Goal: Information Seeking & Learning: Learn about a topic

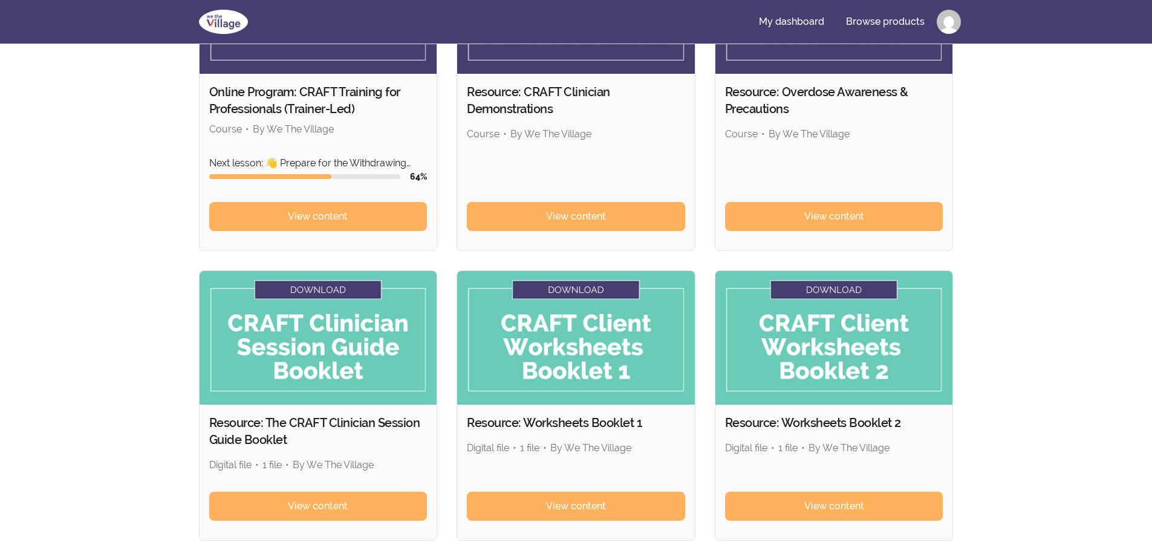
scroll to position [101, 0]
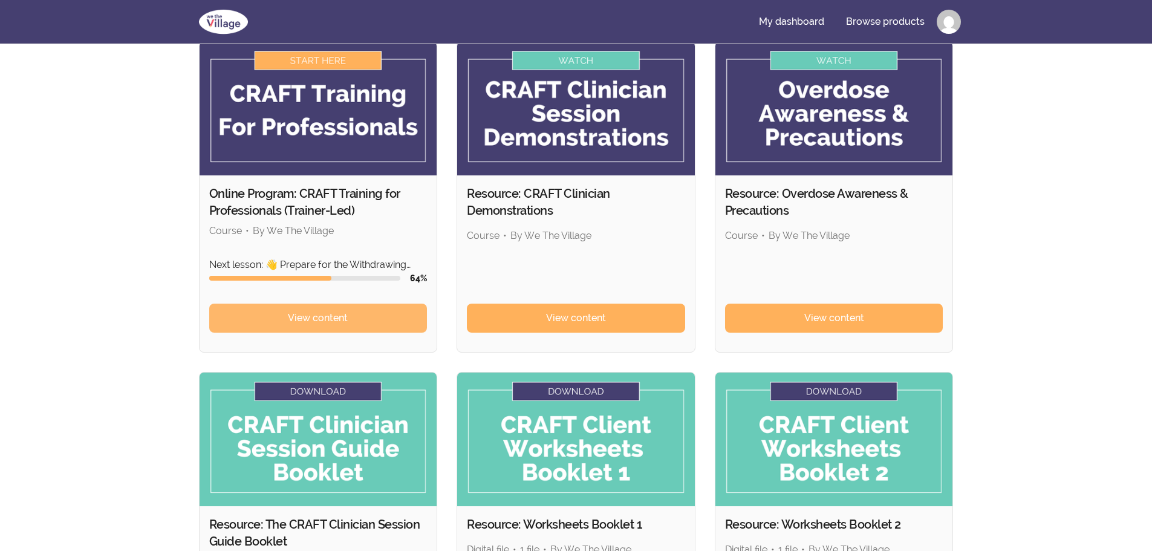
click at [296, 316] on span "View content" at bounding box center [318, 318] width 60 height 15
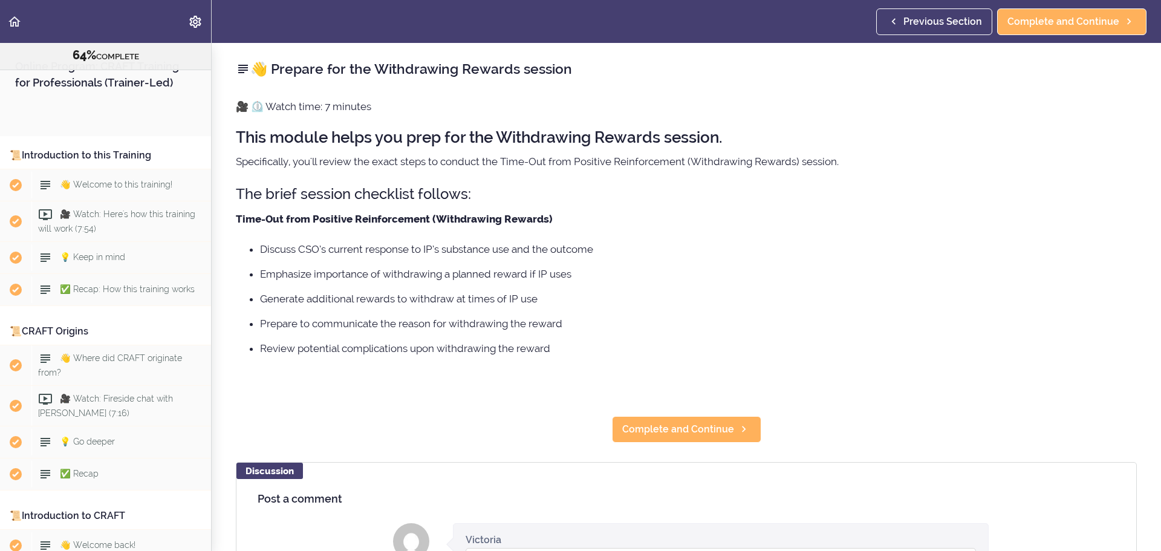
scroll to position [5416, 0]
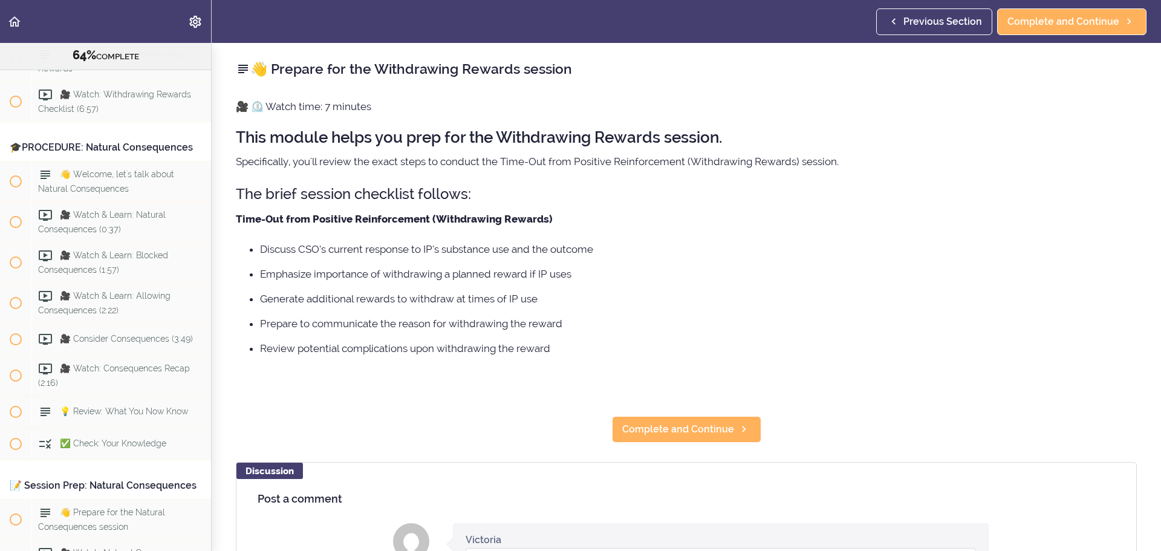
scroll to position [5219, 0]
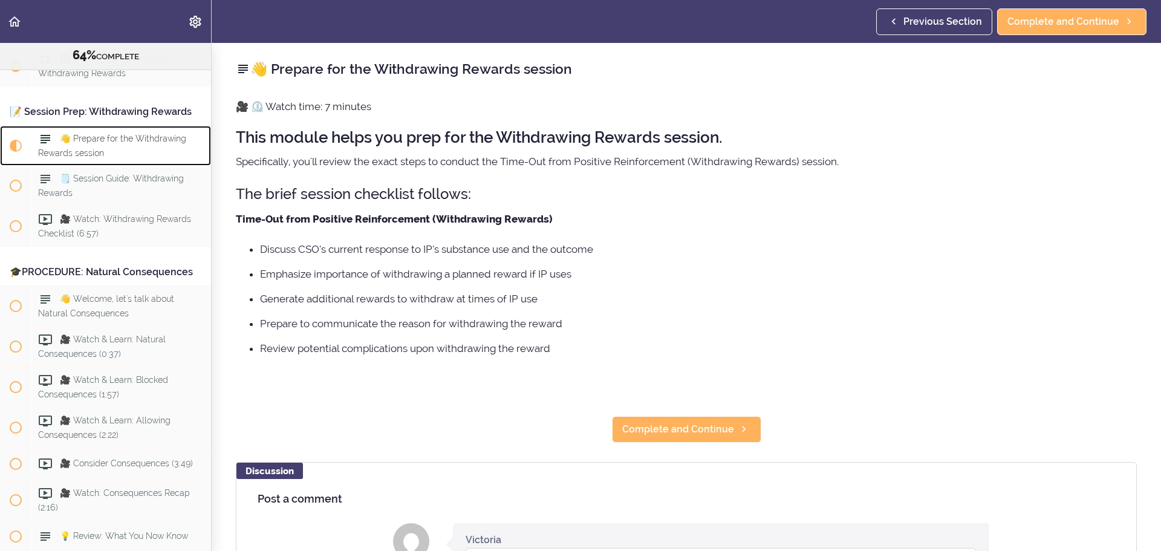
click at [138, 166] on div "👋 Prepare for the Withdrawing Rewards session" at bounding box center [121, 146] width 180 height 40
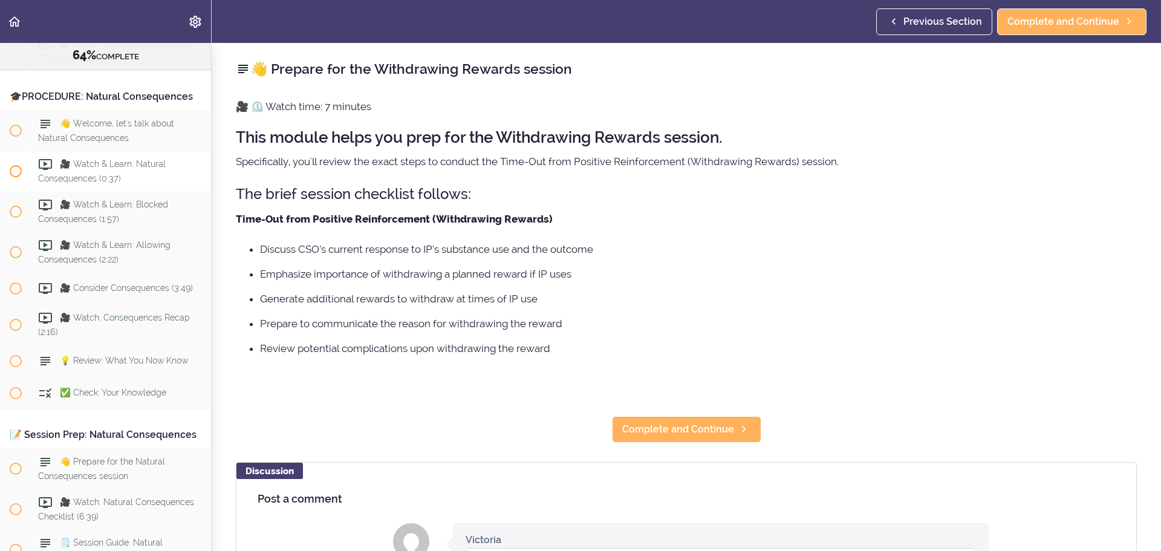
scroll to position [5400, 0]
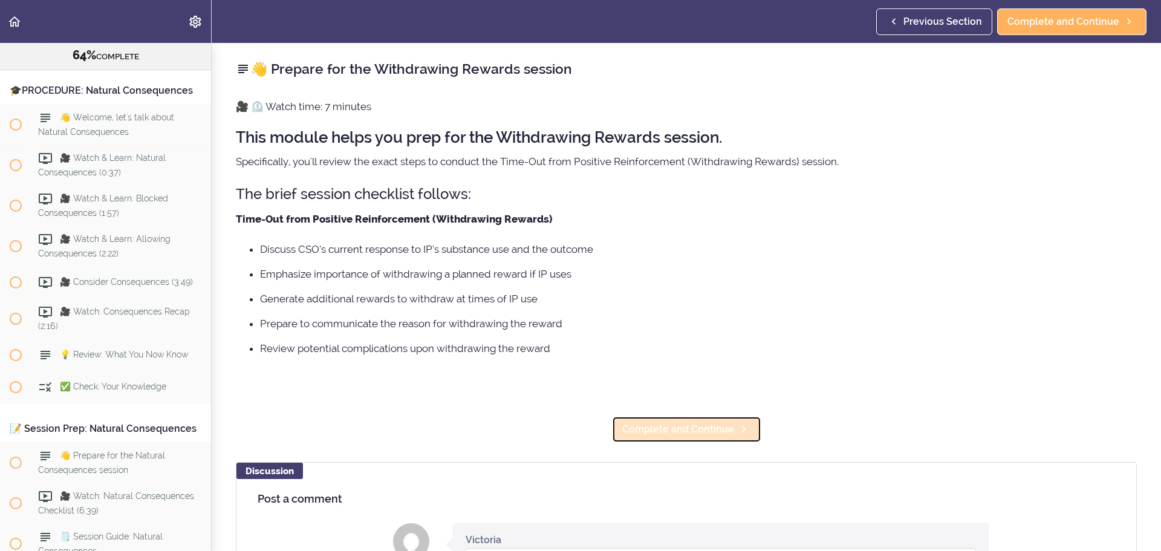
click at [650, 432] on span "Complete and Continue" at bounding box center [678, 429] width 112 height 15
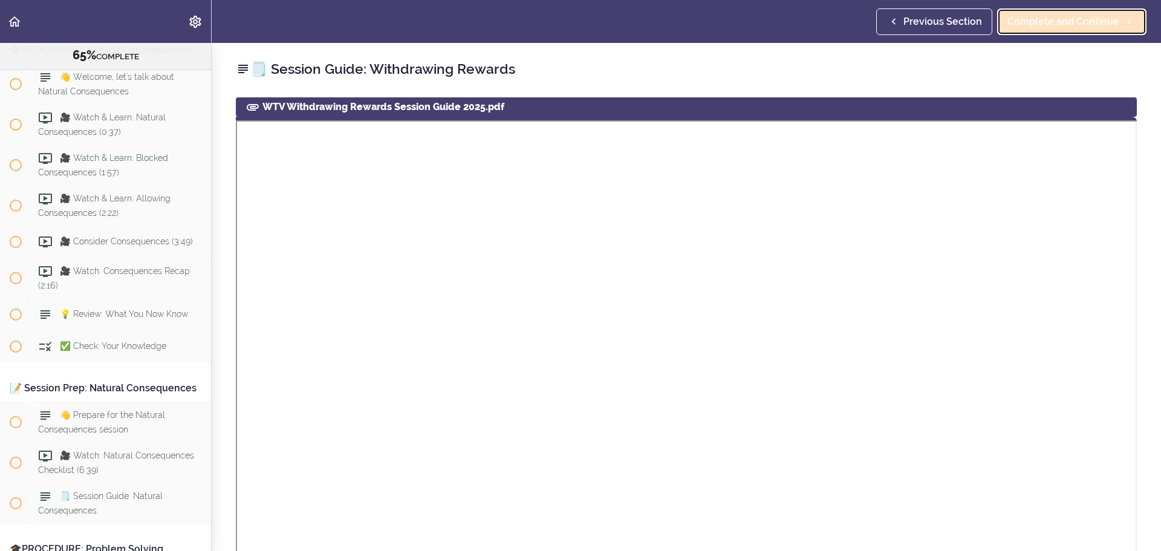
click at [1022, 26] on span "Complete and Continue" at bounding box center [1063, 22] width 112 height 15
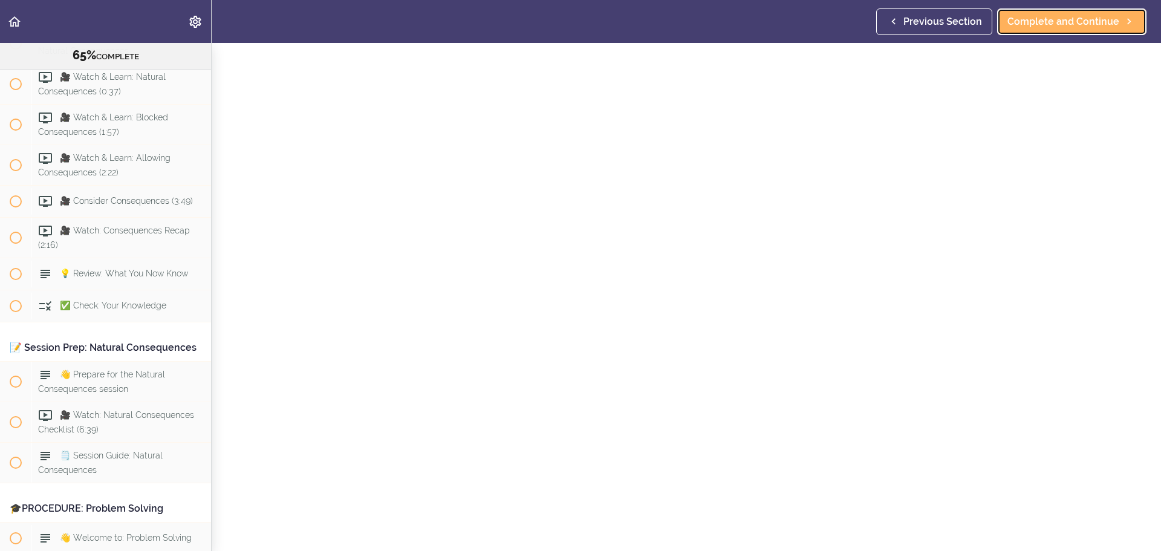
scroll to position [60, 0]
click at [1054, 19] on span "Complete and Continue" at bounding box center [1063, 22] width 112 height 15
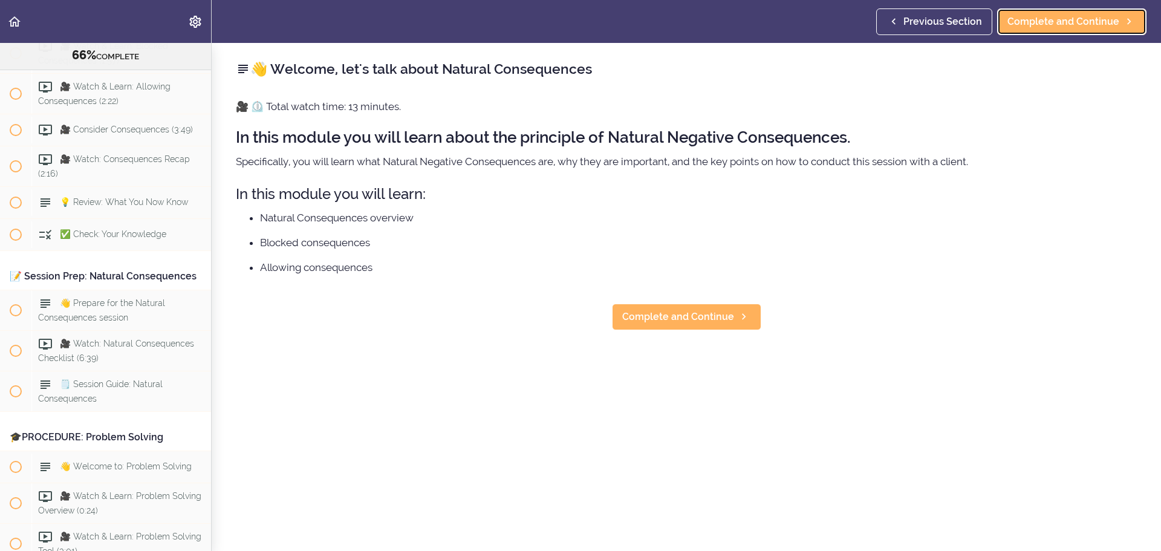
scroll to position [5561, 0]
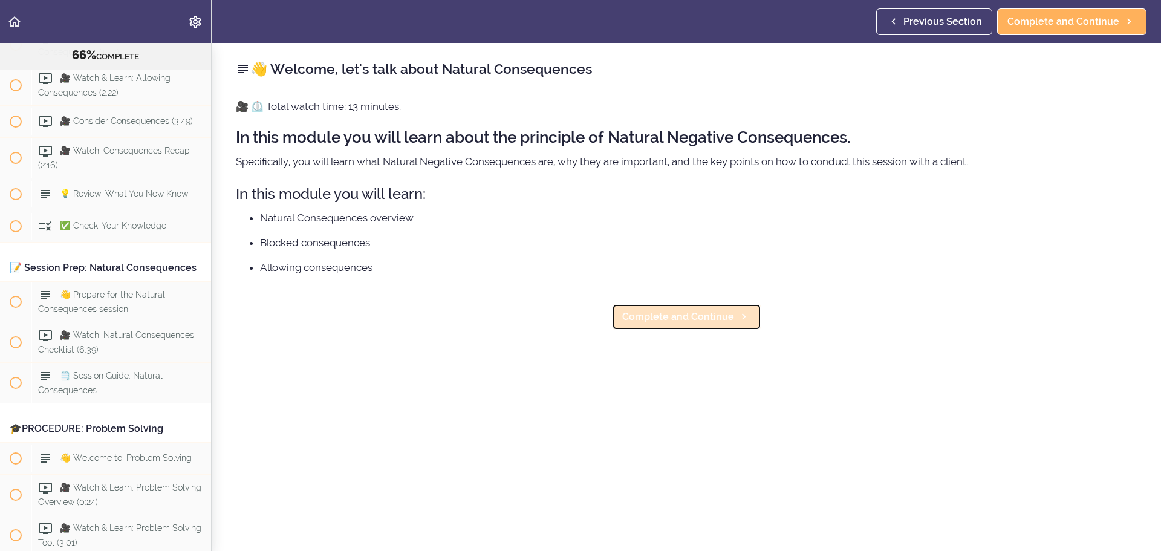
click at [644, 308] on link "Complete and Continue" at bounding box center [686, 316] width 149 height 27
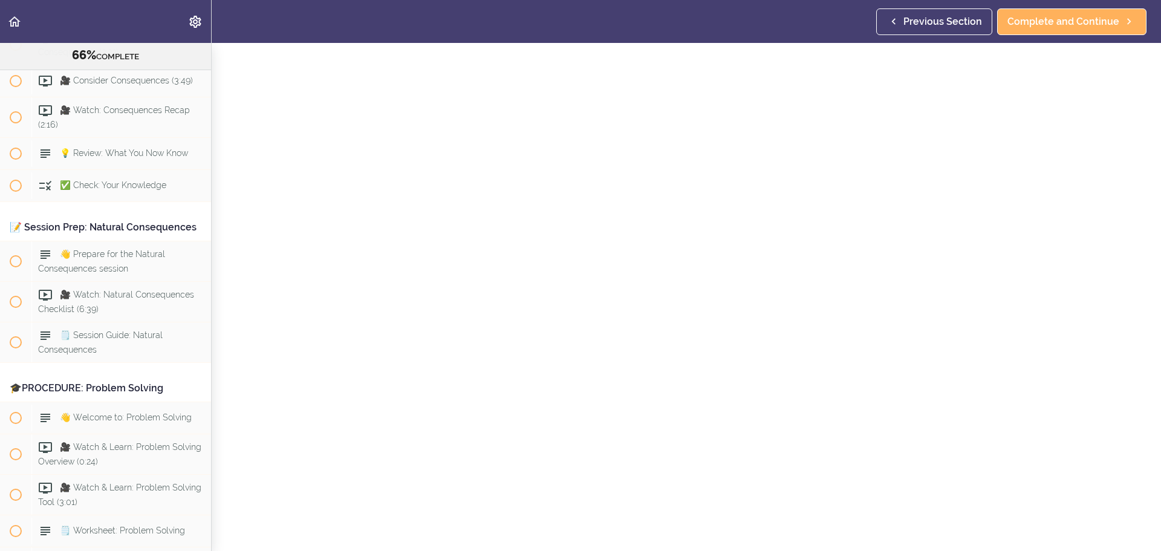
scroll to position [60, 0]
click at [1074, 28] on span "Complete and Continue" at bounding box center [1063, 22] width 112 height 15
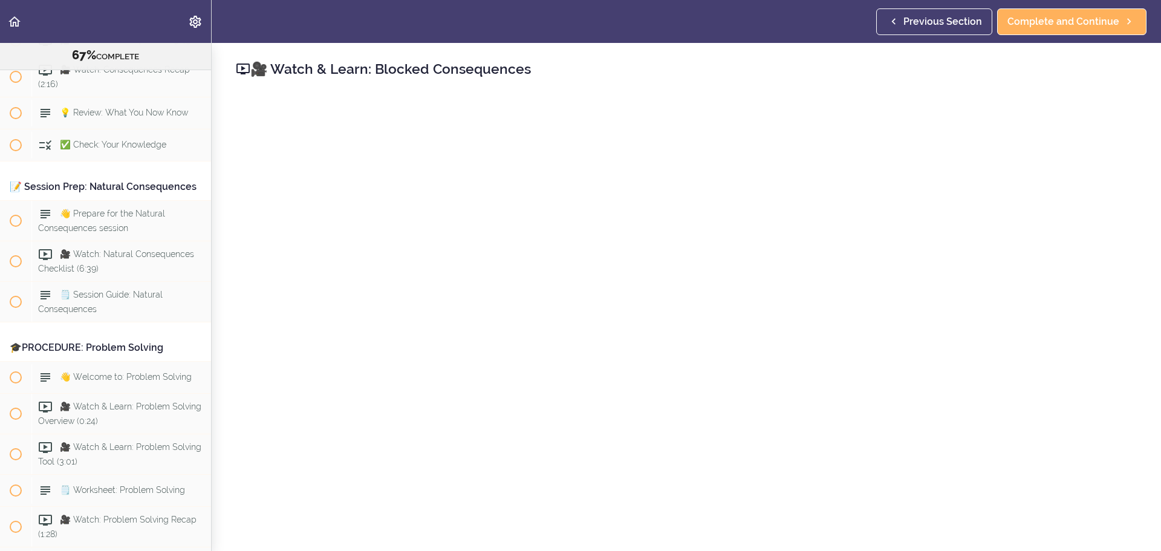
scroll to position [60, 0]
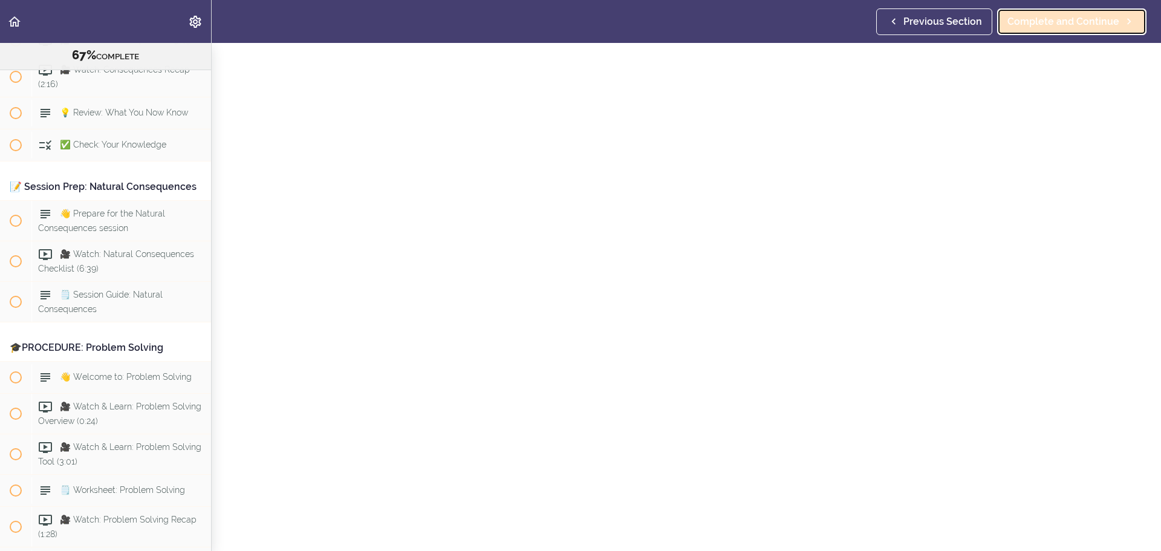
click at [1083, 26] on span "Complete and Continue" at bounding box center [1063, 22] width 112 height 15
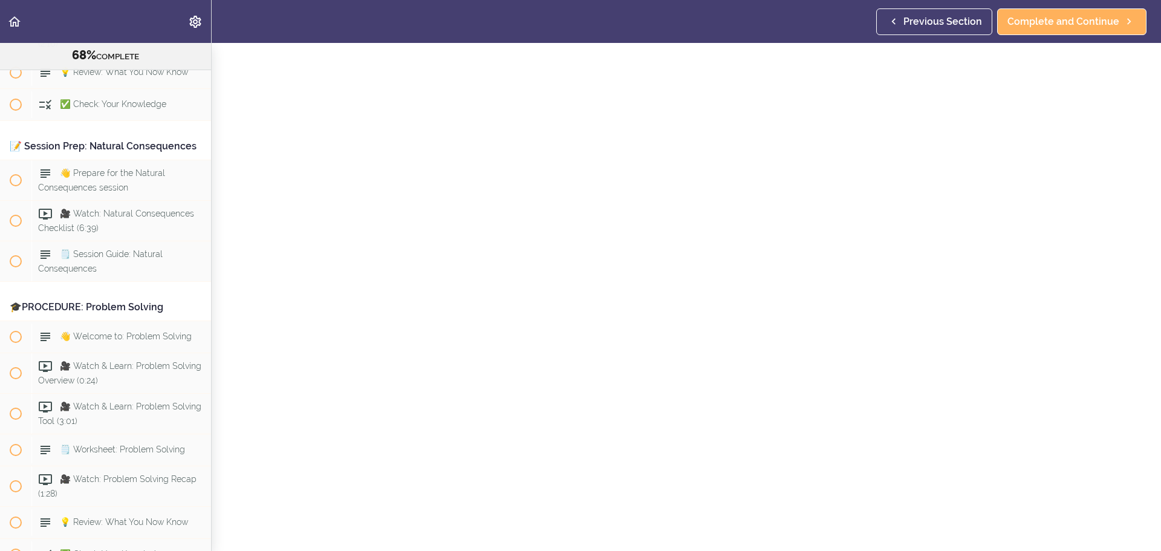
scroll to position [60, 0]
click at [1086, 22] on span "Complete and Continue" at bounding box center [1063, 22] width 112 height 15
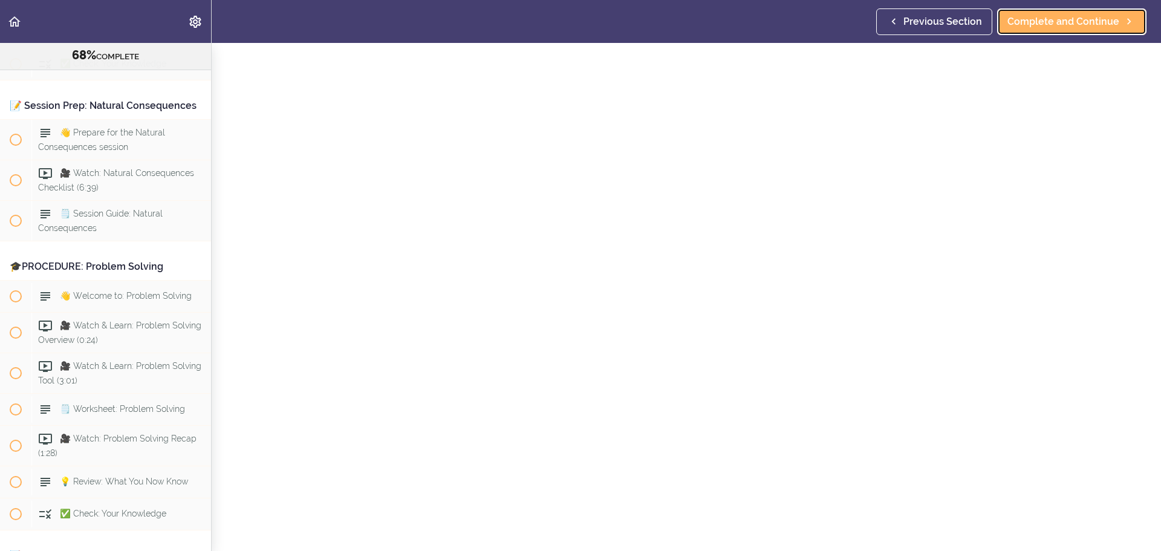
scroll to position [60, 0]
click at [1079, 19] on span "Complete and Continue" at bounding box center [1063, 22] width 112 height 15
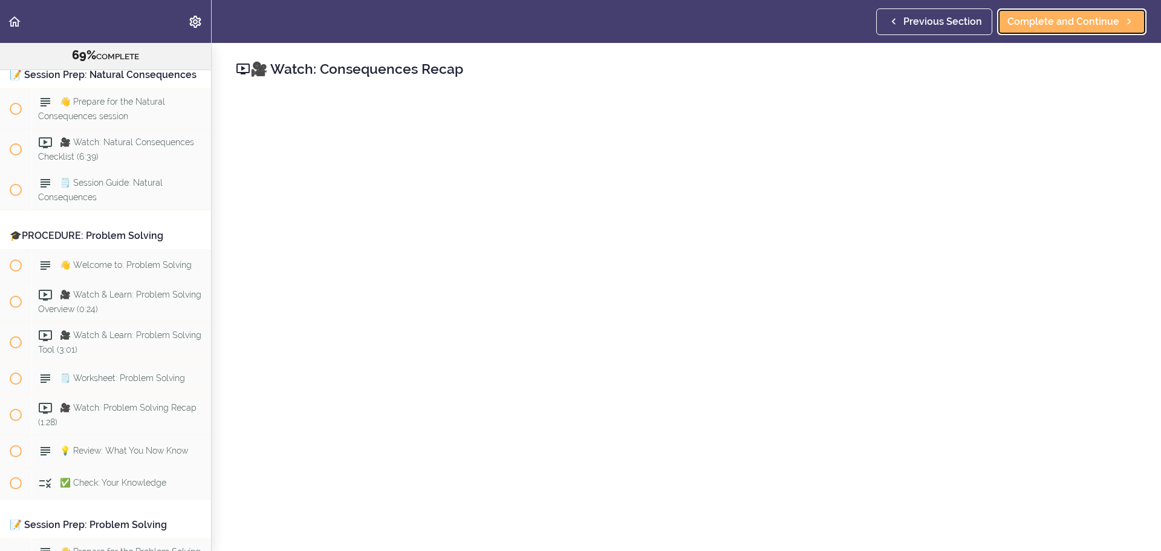
scroll to position [5755, 0]
click at [1086, 28] on span "Complete and Continue" at bounding box center [1063, 22] width 112 height 15
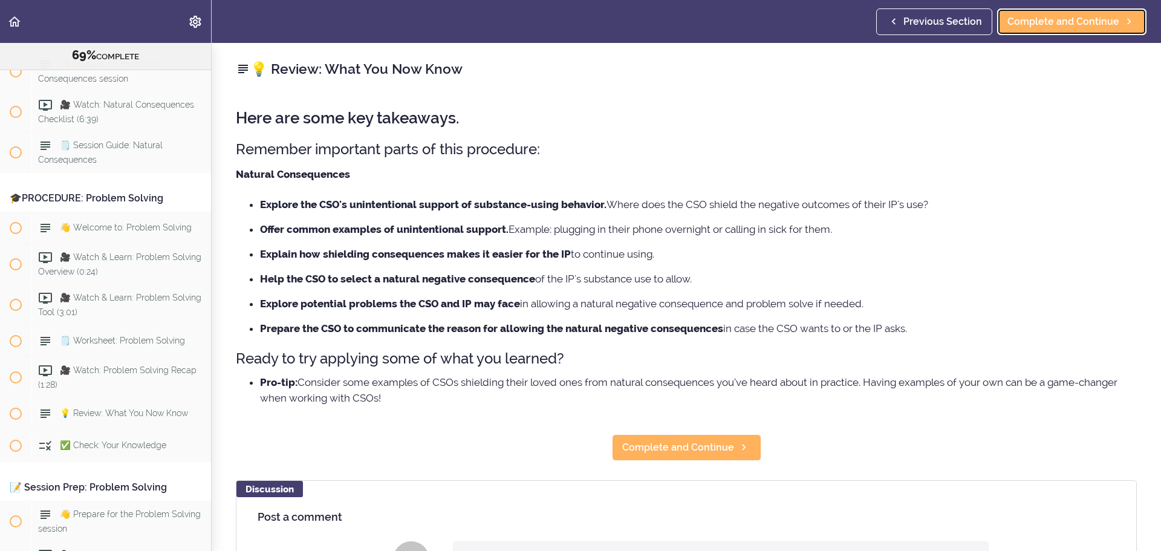
scroll to position [5796, 0]
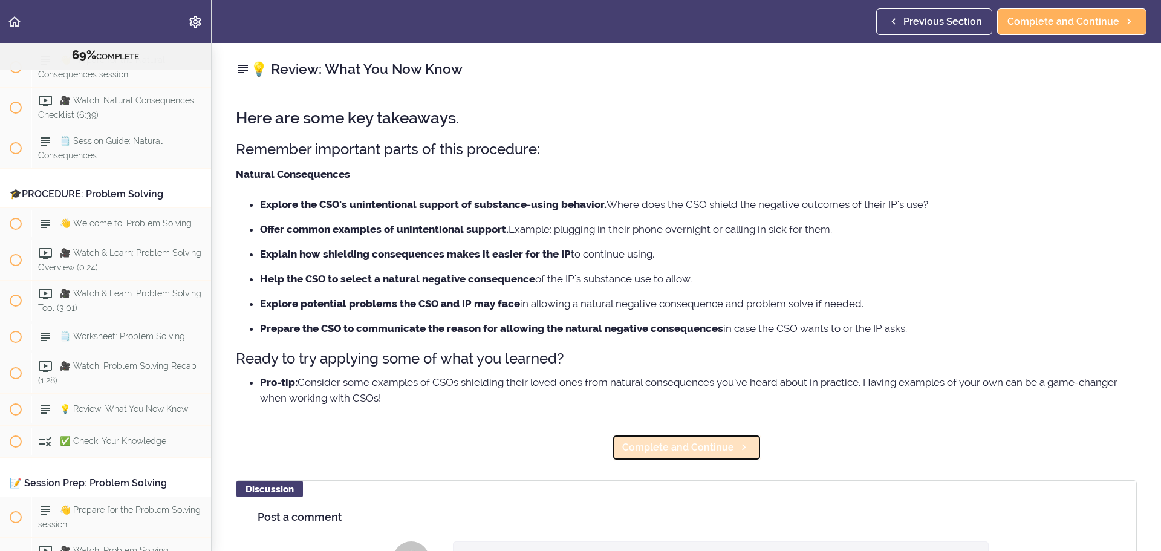
click at [711, 446] on span "Complete and Continue" at bounding box center [678, 447] width 112 height 15
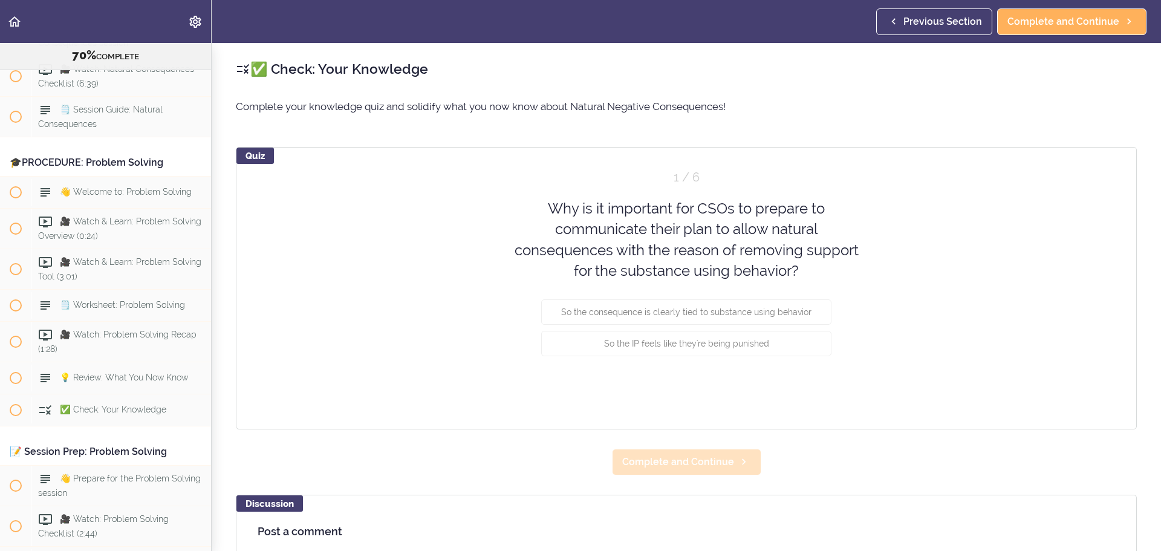
scroll to position [5828, 0]
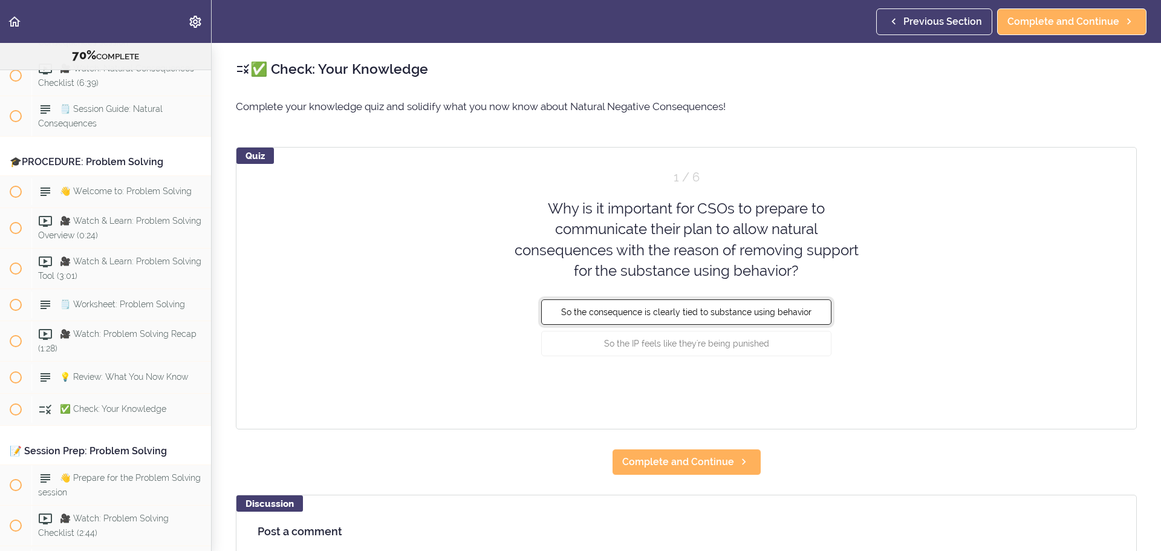
click at [748, 318] on button "So the consequence is clearly tied to substance using behavior" at bounding box center [686, 311] width 290 height 25
click at [793, 382] on button "Check" at bounding box center [807, 388] width 48 height 17
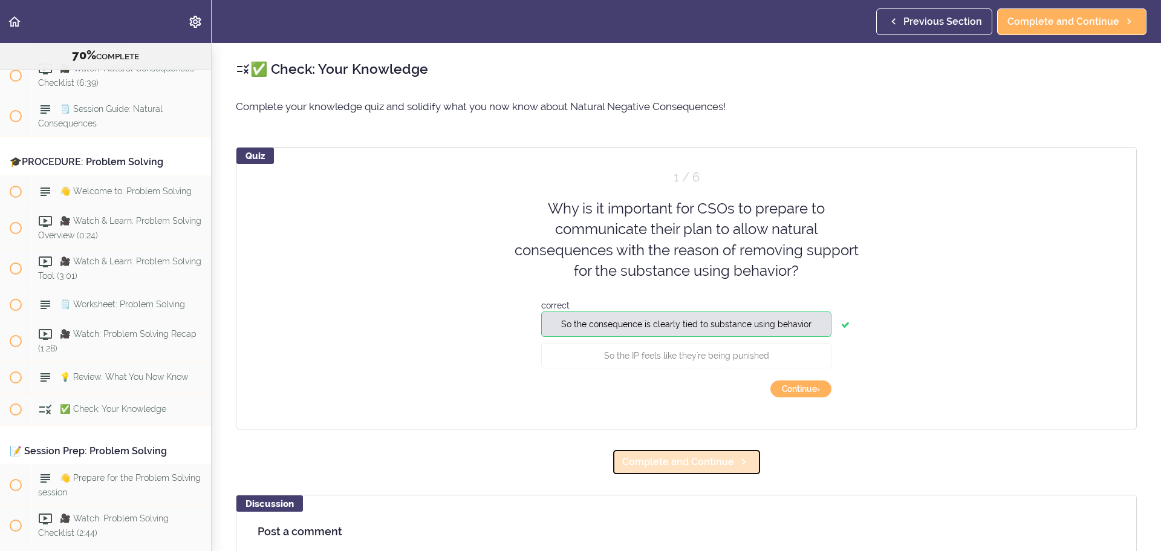
click at [707, 464] on span "Complete and Continue" at bounding box center [678, 462] width 112 height 15
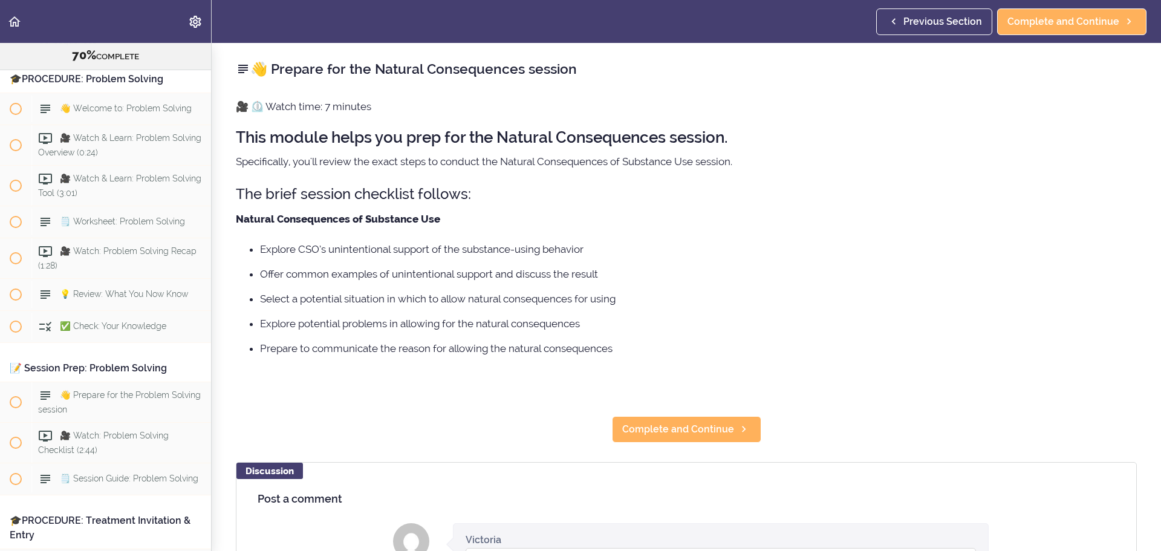
scroll to position [5914, 0]
drag, startPoint x: 681, startPoint y: 429, endPoint x: 825, endPoint y: 429, distance: 143.9
click at [680, 427] on span "Complete and Continue" at bounding box center [678, 429] width 112 height 15
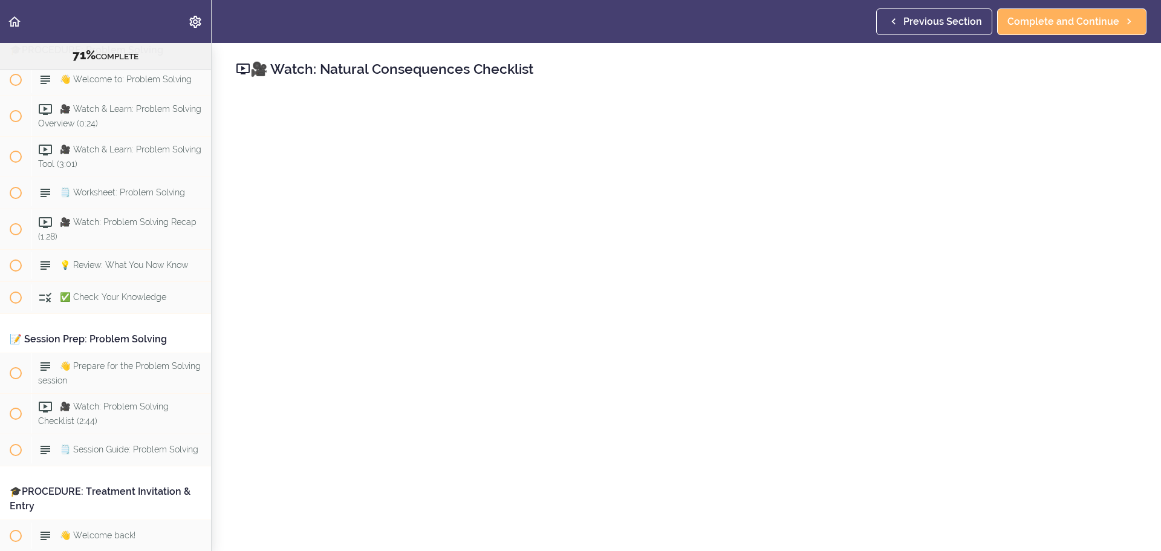
scroll to position [5954, 0]
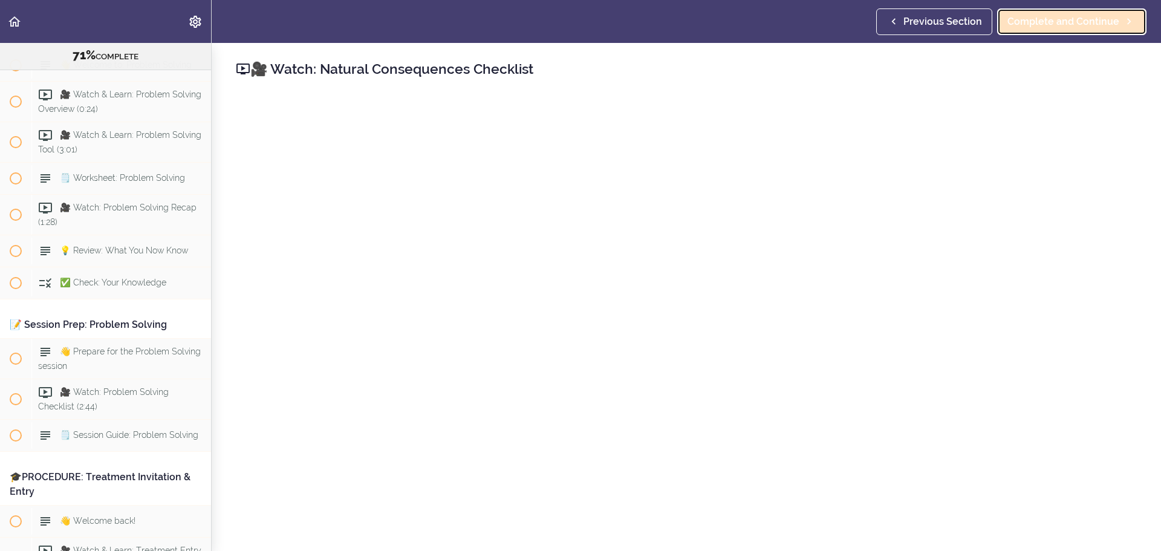
click at [1057, 29] on link "Complete and Continue" at bounding box center [1071, 21] width 149 height 27
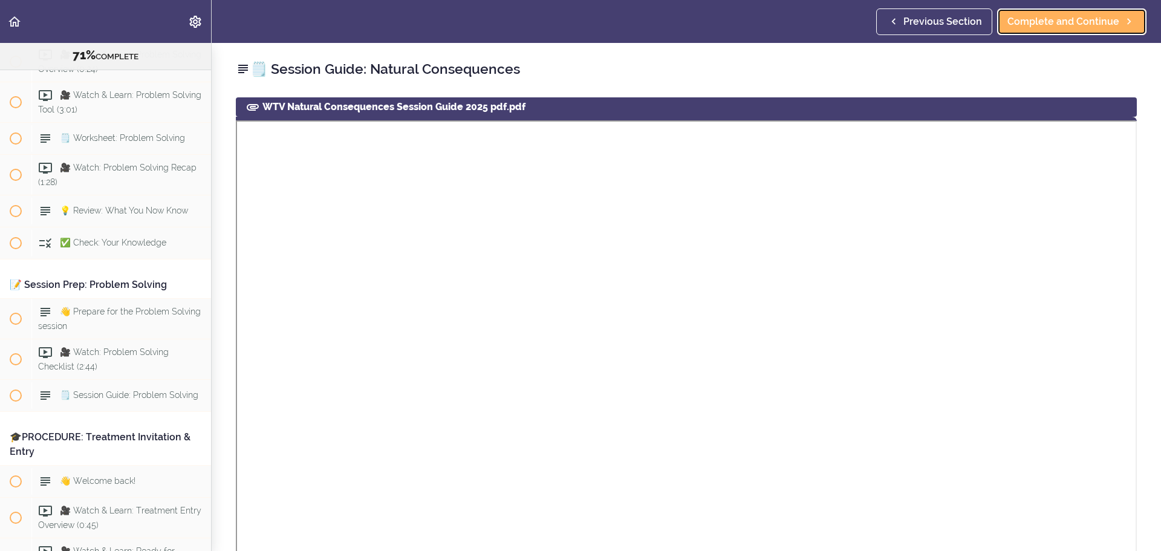
scroll to position [5995, 0]
click at [1031, 18] on span "Complete and Continue" at bounding box center [1063, 22] width 112 height 15
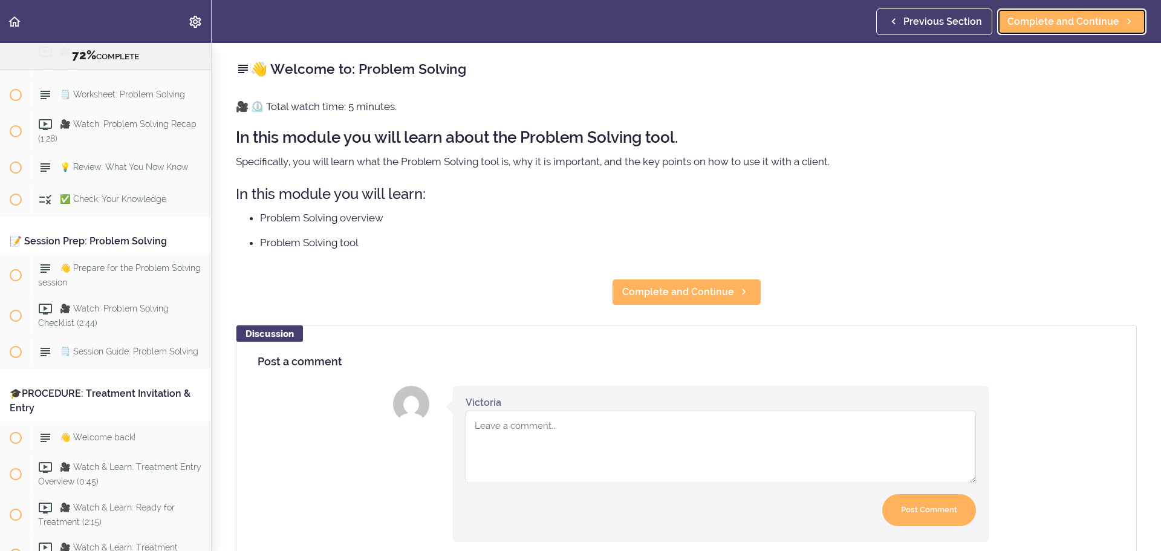
scroll to position [6074, 0]
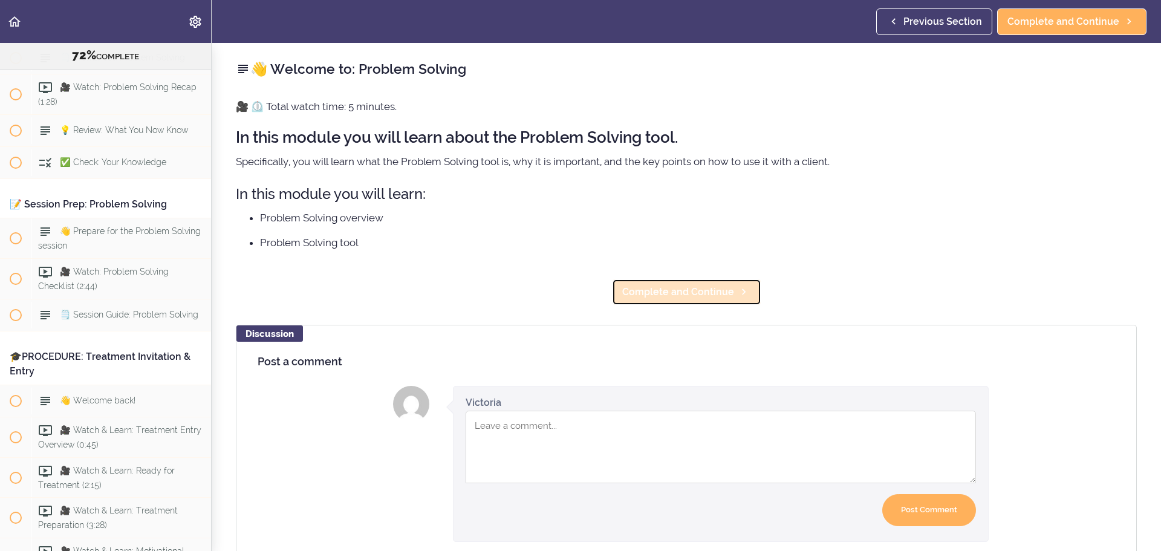
click at [676, 293] on span "Complete and Continue" at bounding box center [678, 292] width 112 height 15
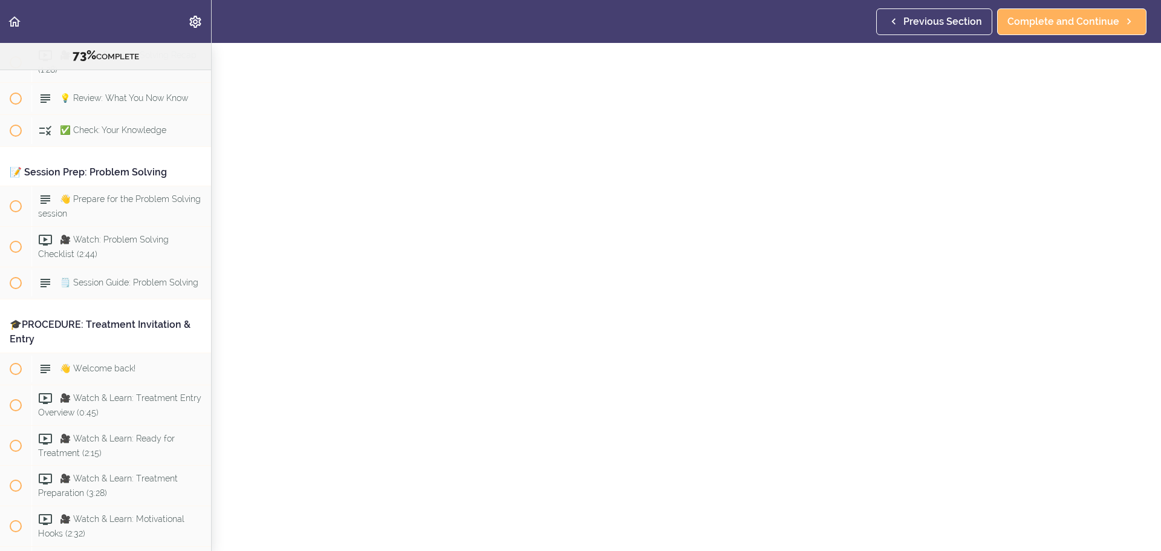
scroll to position [60, 0]
click at [1078, 23] on span "Complete and Continue" at bounding box center [1063, 22] width 112 height 15
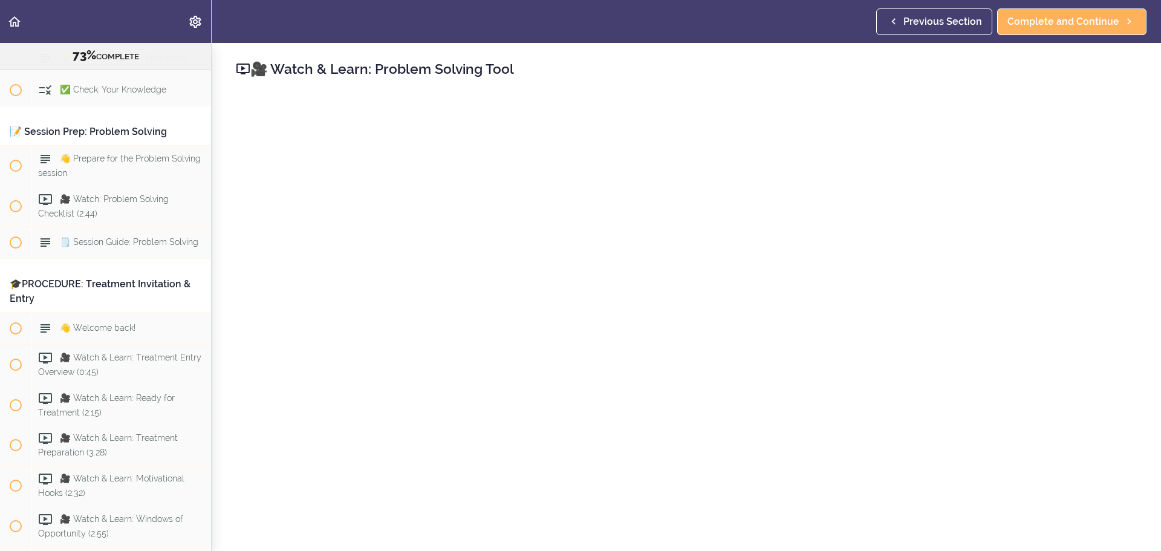
scroll to position [60, 0]
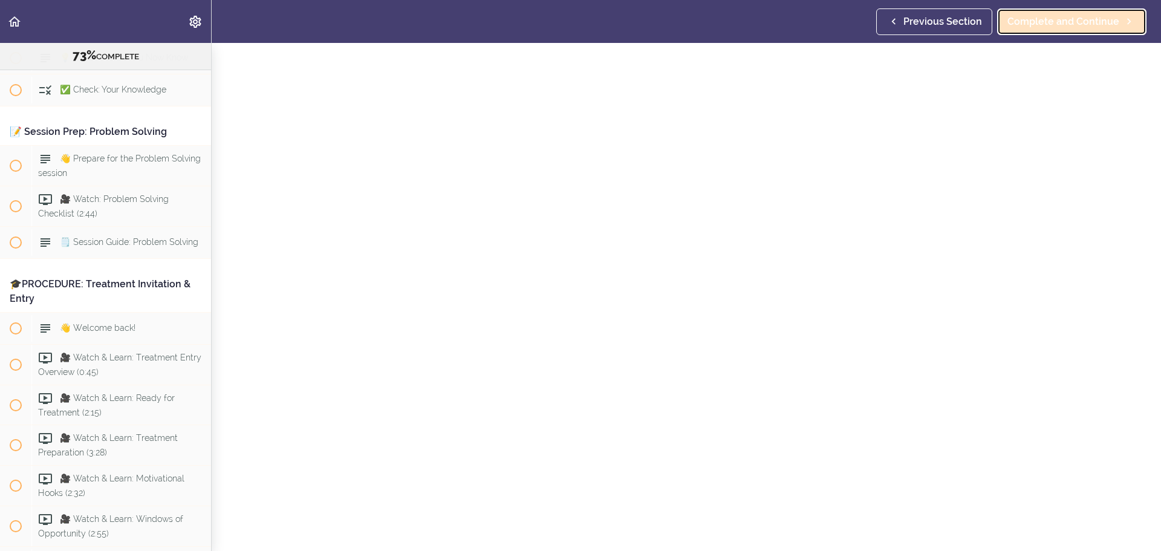
click at [1094, 27] on span "Complete and Continue" at bounding box center [1063, 22] width 112 height 15
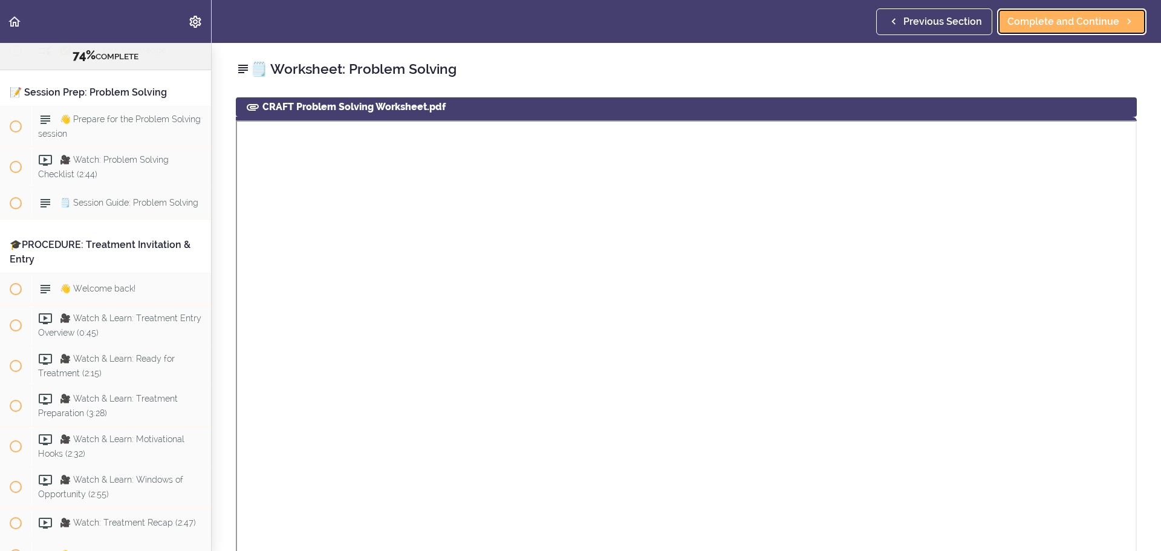
scroll to position [6187, 0]
click at [1055, 28] on span "Complete and Continue" at bounding box center [1063, 22] width 112 height 15
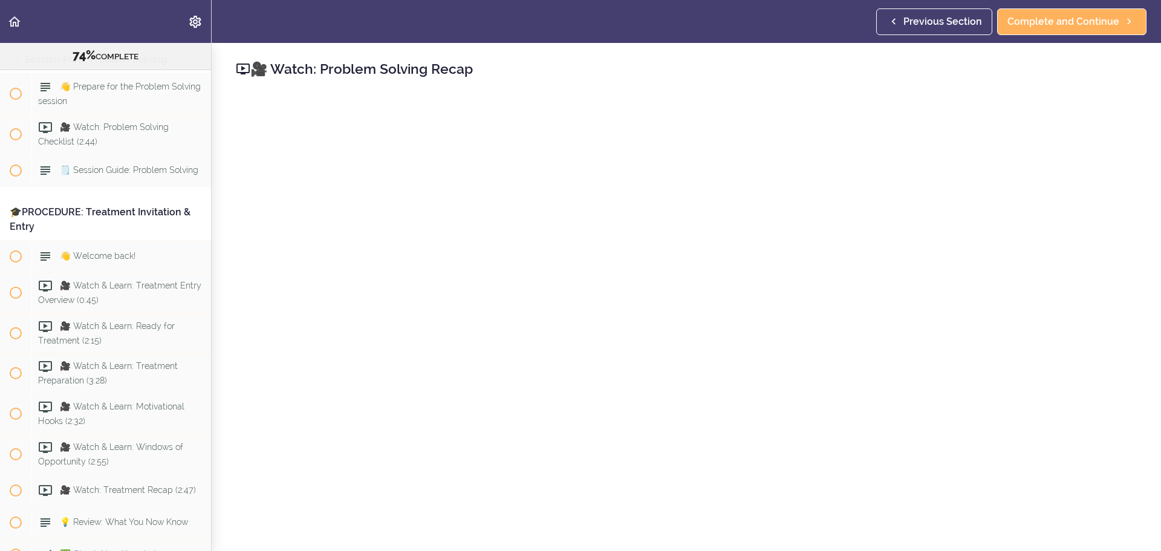
scroll to position [60, 0]
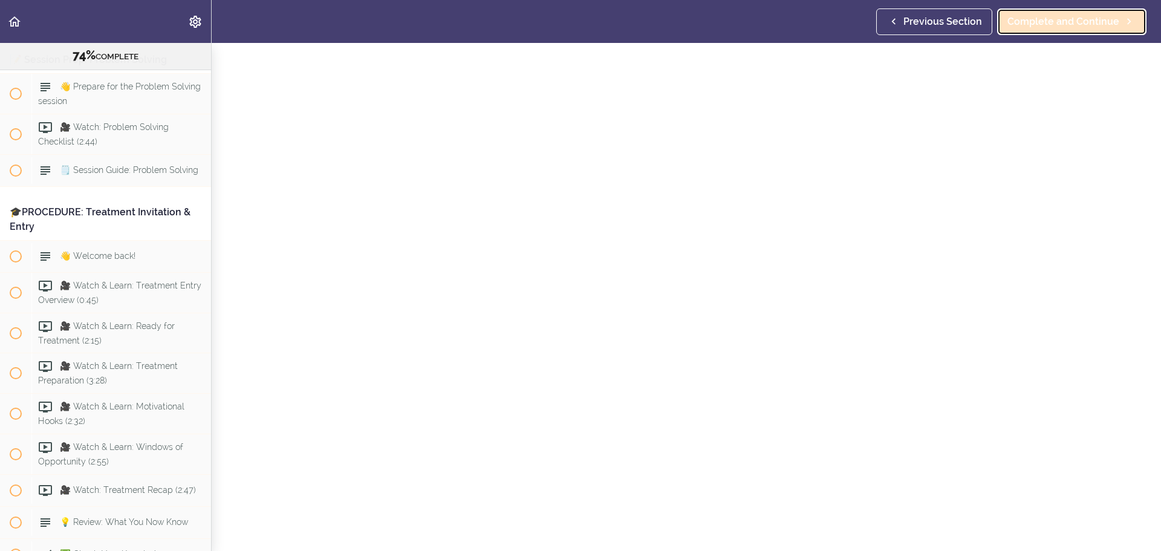
click at [1080, 22] on span "Complete and Continue" at bounding box center [1063, 22] width 112 height 15
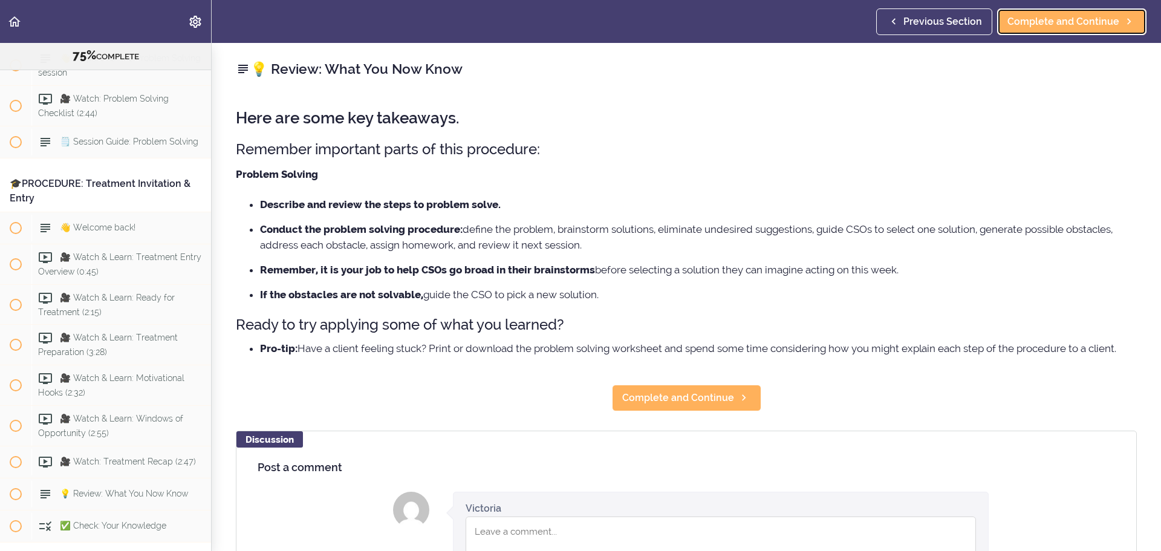
scroll to position [6259, 0]
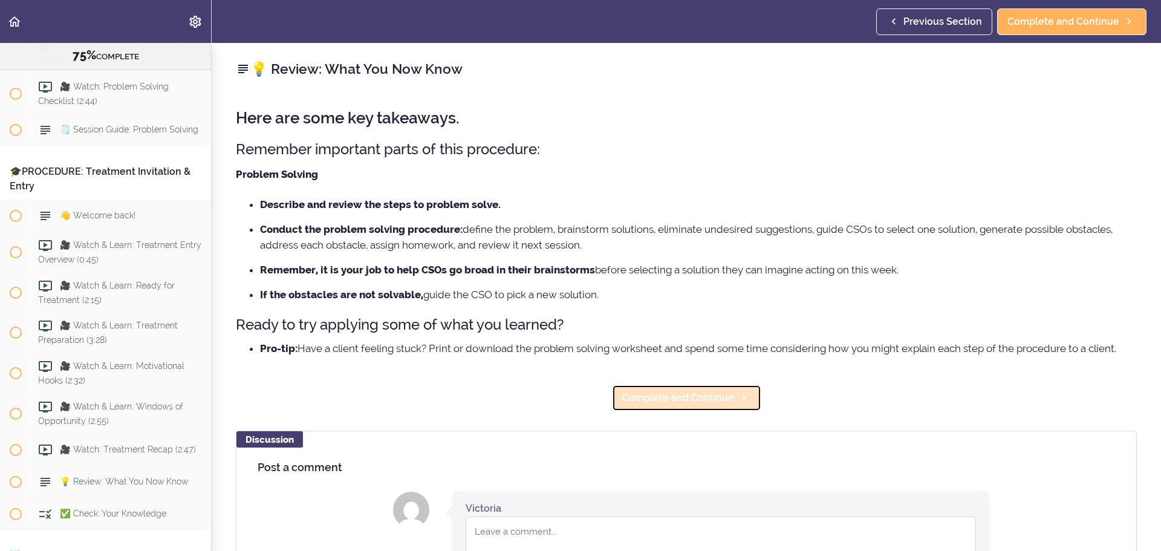
click at [706, 395] on span "Complete and Continue" at bounding box center [678, 397] width 112 height 15
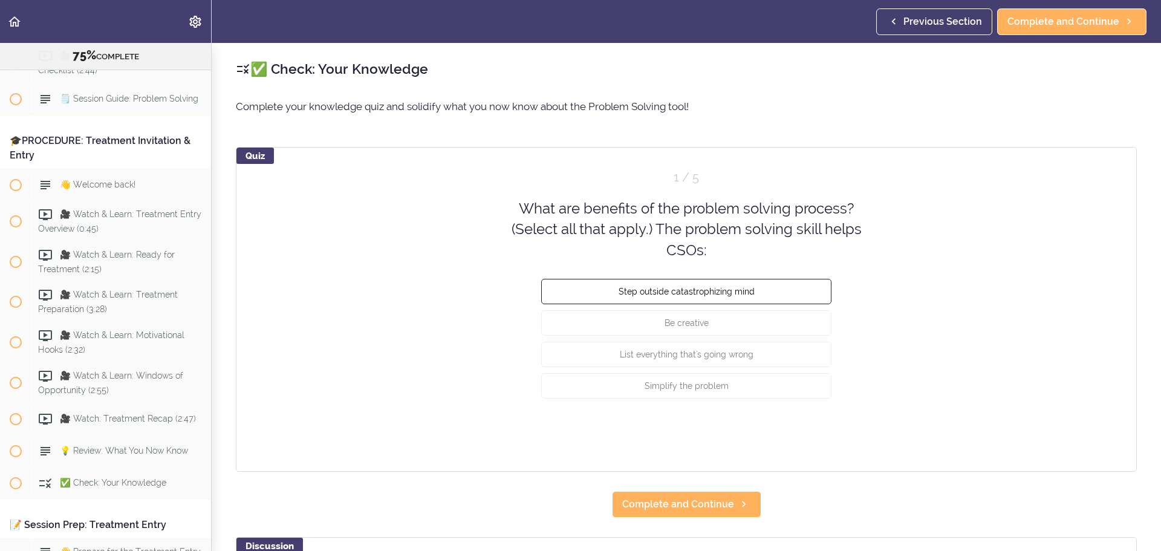
scroll to position [6291, 0]
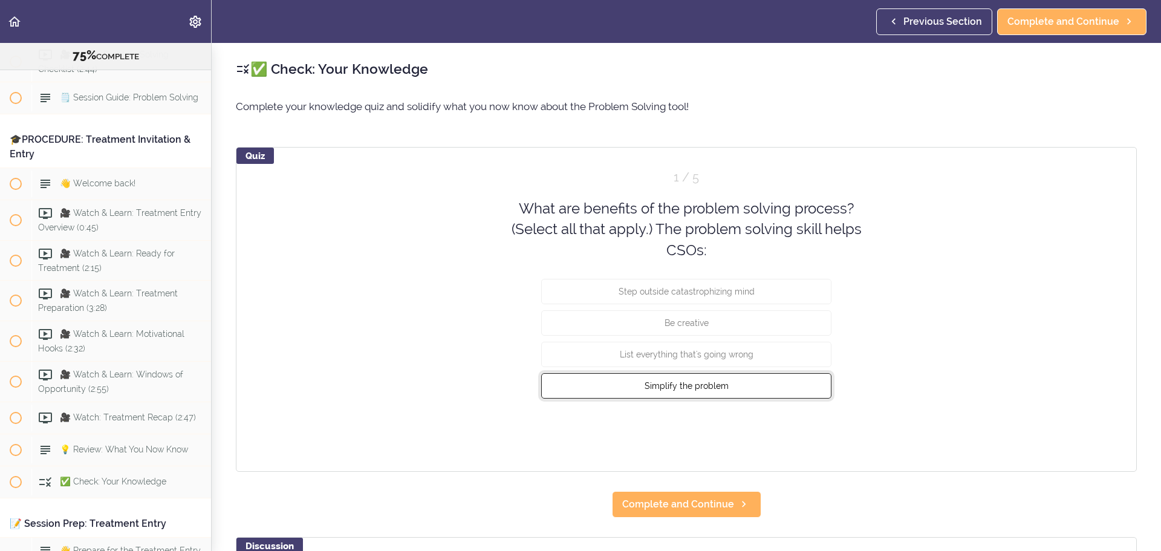
click at [728, 386] on button "Simplify the problem" at bounding box center [686, 385] width 290 height 25
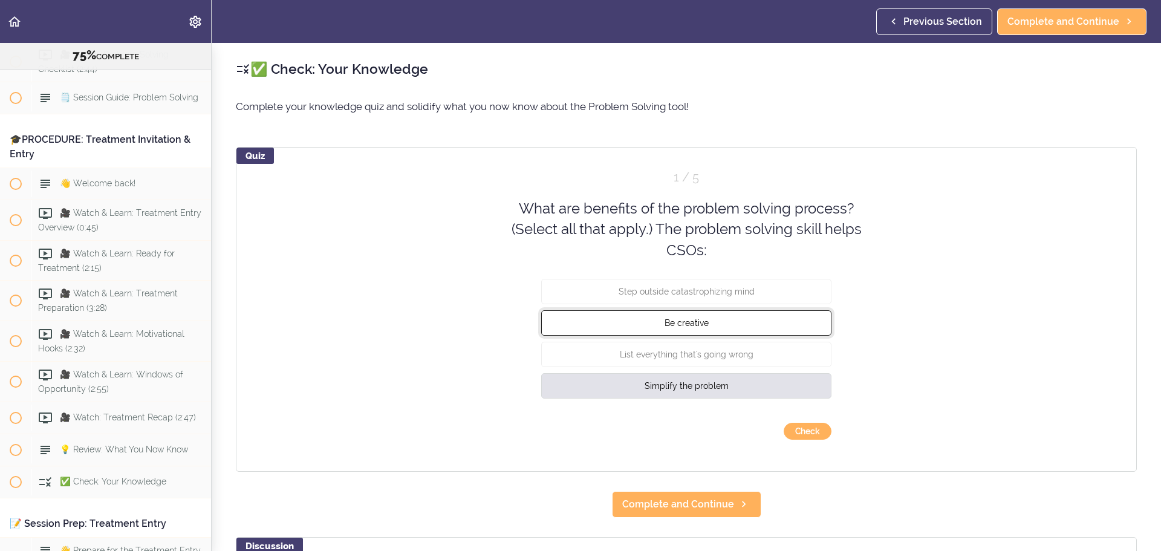
click at [710, 323] on button "Be creative" at bounding box center [686, 322] width 290 height 25
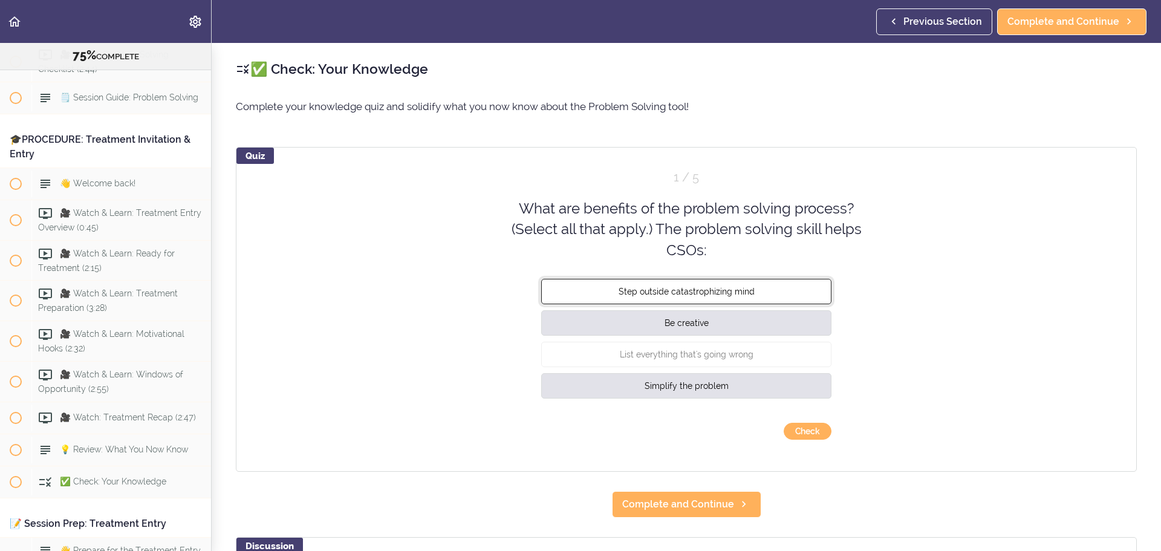
click at [716, 297] on button "Step outside catastrophizing mind" at bounding box center [686, 291] width 290 height 25
click at [801, 431] on button "Check" at bounding box center [807, 431] width 48 height 17
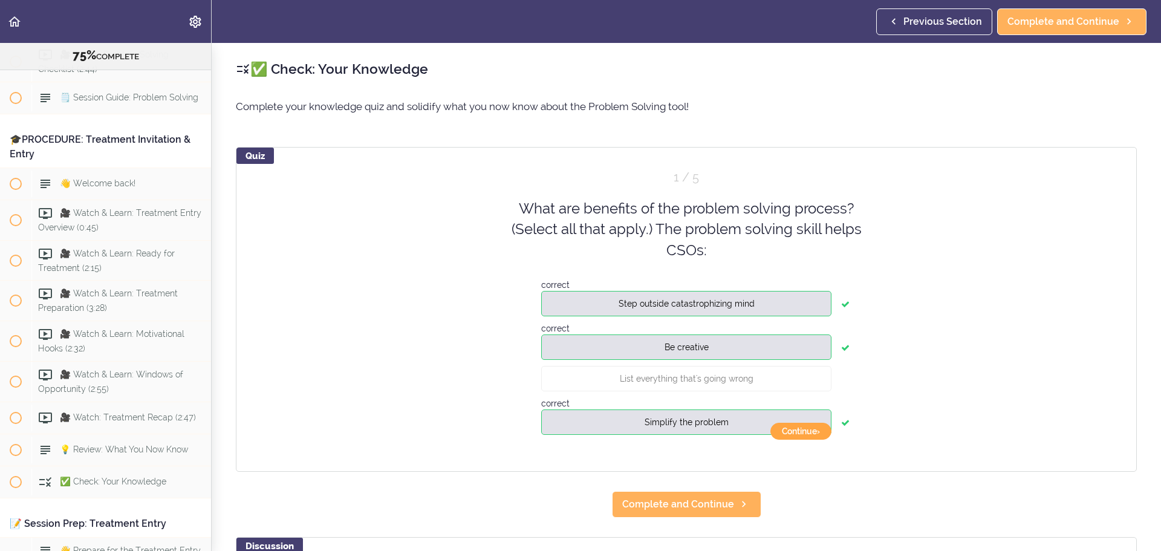
click at [796, 429] on button "Continue ›" at bounding box center [800, 431] width 61 height 17
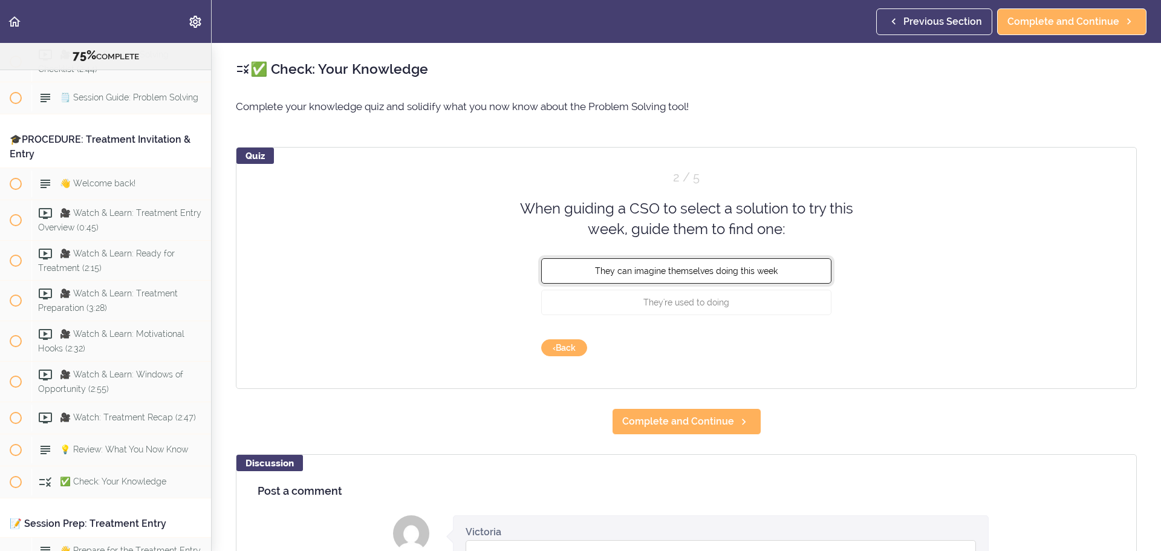
click at [805, 275] on button "They can imagine themselves doing this week" at bounding box center [686, 270] width 290 height 25
click at [802, 352] on button "Check" at bounding box center [807, 347] width 48 height 17
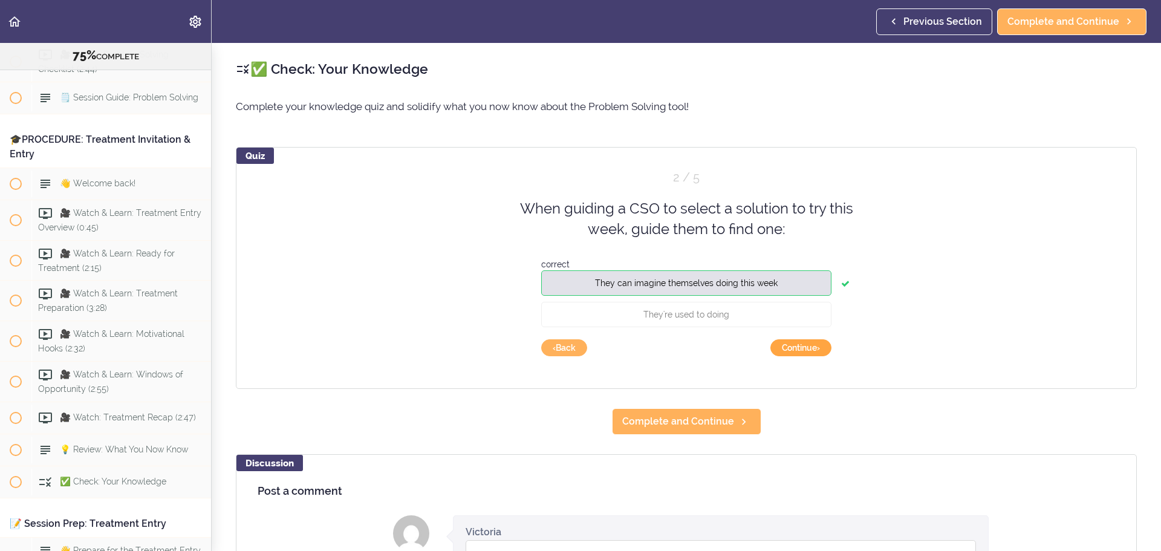
click at [795, 349] on button "Continue ›" at bounding box center [800, 347] width 61 height 17
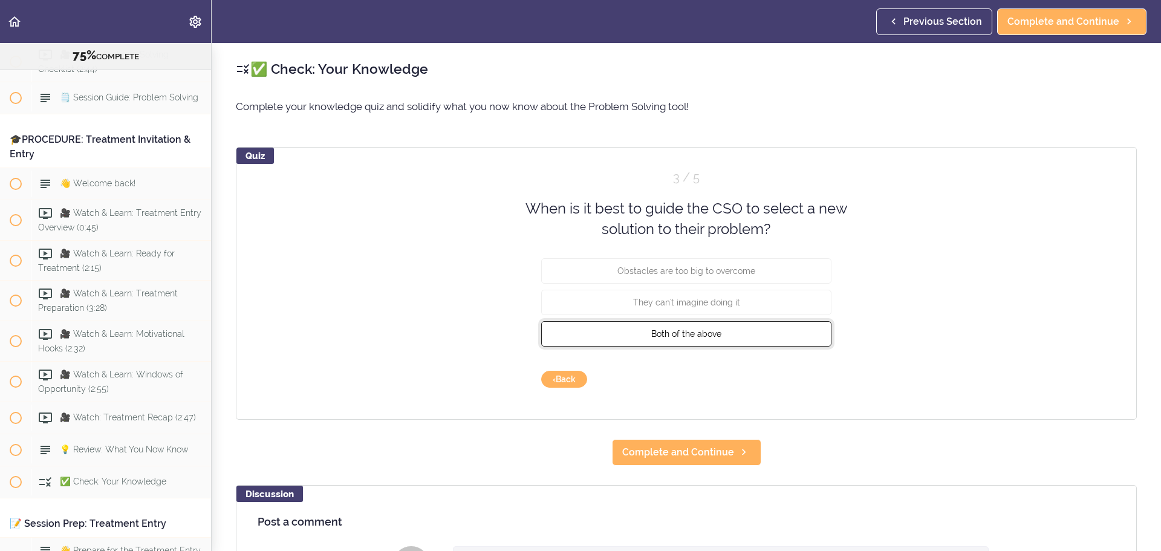
click at [779, 337] on button "Both of the above" at bounding box center [686, 332] width 290 height 25
click at [826, 371] on div "Quiz 3 / 5 When is it best to guide the CSO to select a new solution to their p…" at bounding box center [686, 283] width 901 height 273
click at [813, 377] on button "Check" at bounding box center [807, 379] width 48 height 17
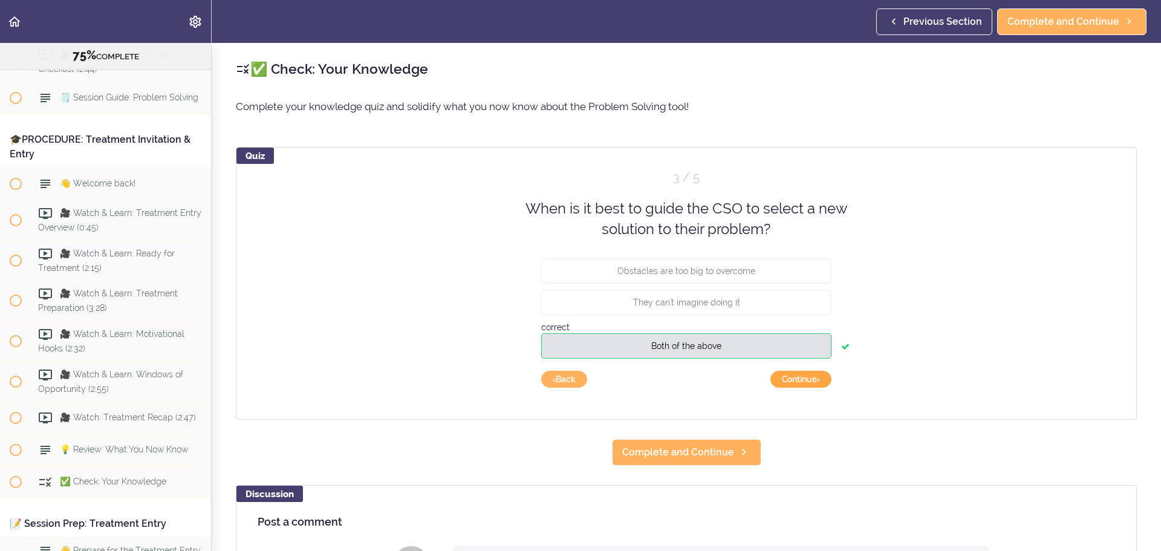
click at [815, 383] on button "Continue ›" at bounding box center [800, 379] width 61 height 17
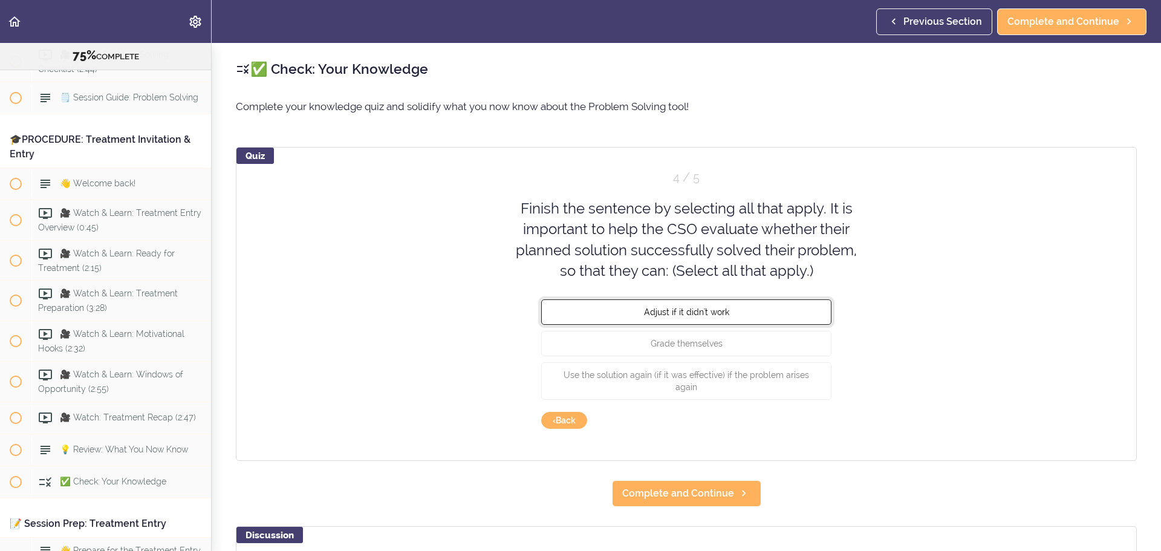
click at [803, 320] on button "Adjust if it didn't work" at bounding box center [686, 311] width 290 height 25
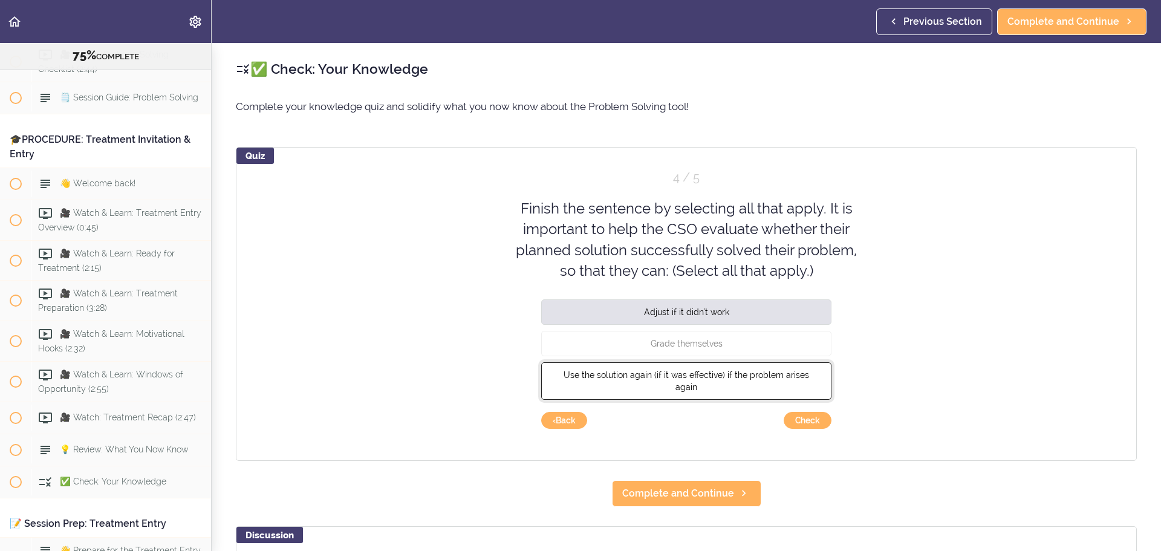
click at [668, 381] on button "Use the solution again (if it was effective) if the problem arises again" at bounding box center [686, 380] width 290 height 37
click at [820, 418] on button "Check" at bounding box center [807, 420] width 48 height 17
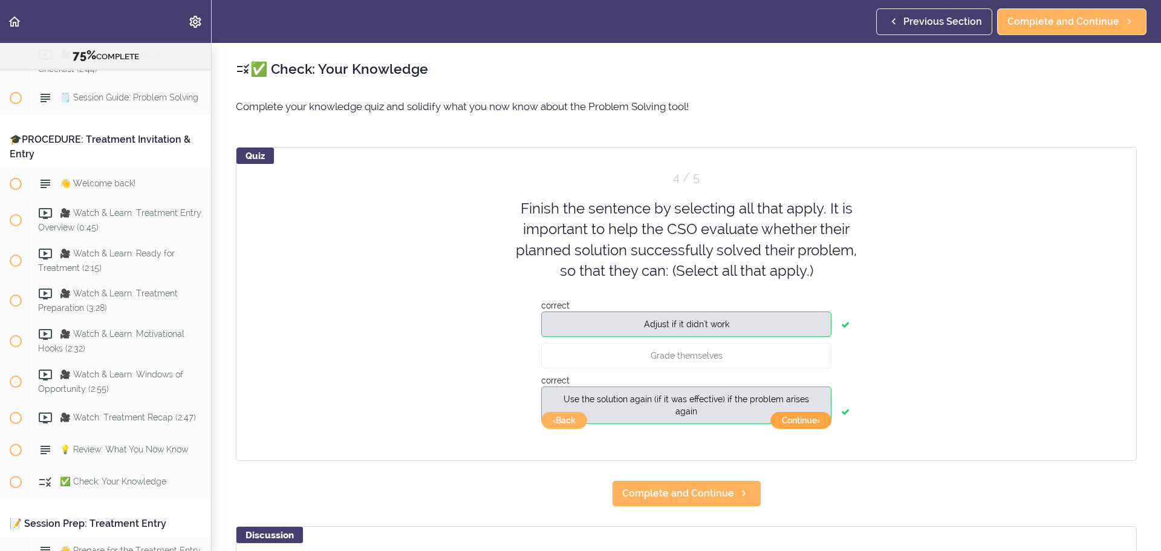
click at [805, 421] on button "Continue ›" at bounding box center [800, 420] width 61 height 17
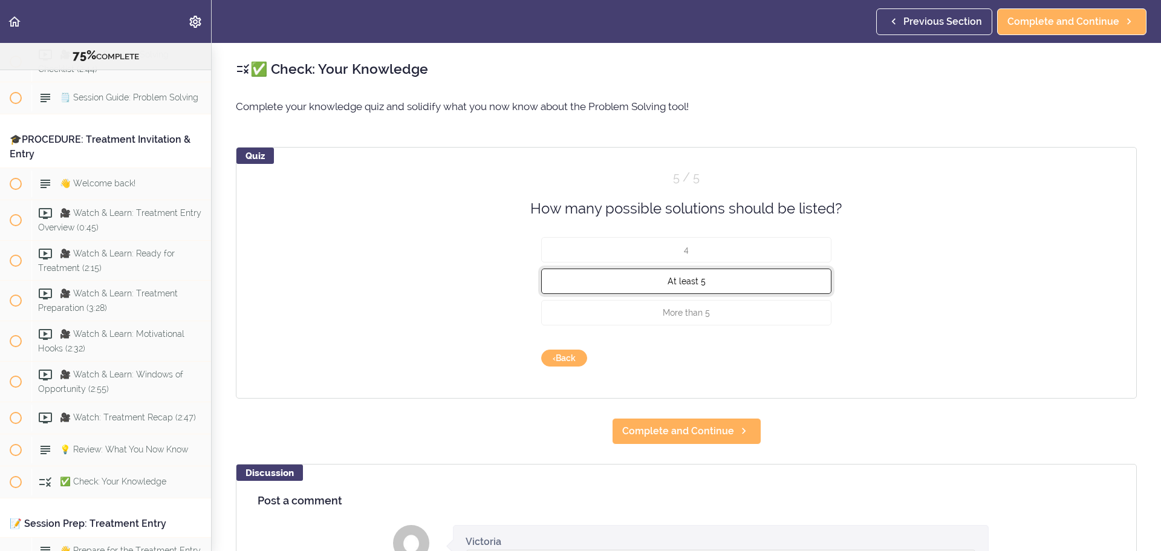
click at [786, 287] on button "At least 5" at bounding box center [686, 280] width 290 height 25
click at [817, 349] on button "Check" at bounding box center [807, 357] width 48 height 17
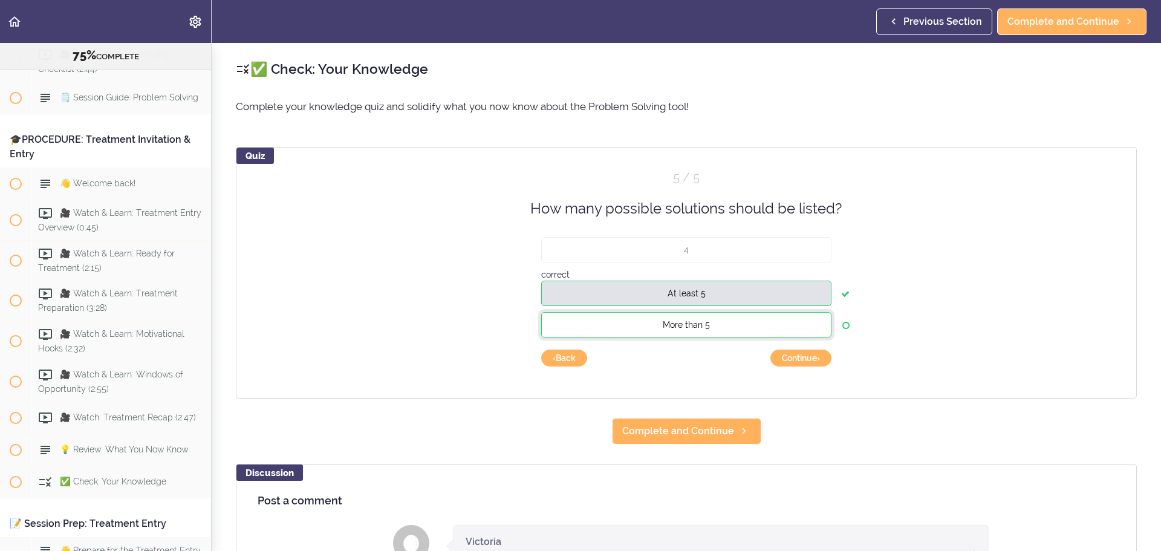
click at [797, 326] on button "More than 5" at bounding box center [686, 324] width 290 height 25
click at [807, 359] on button "Continue ›" at bounding box center [800, 357] width 61 height 17
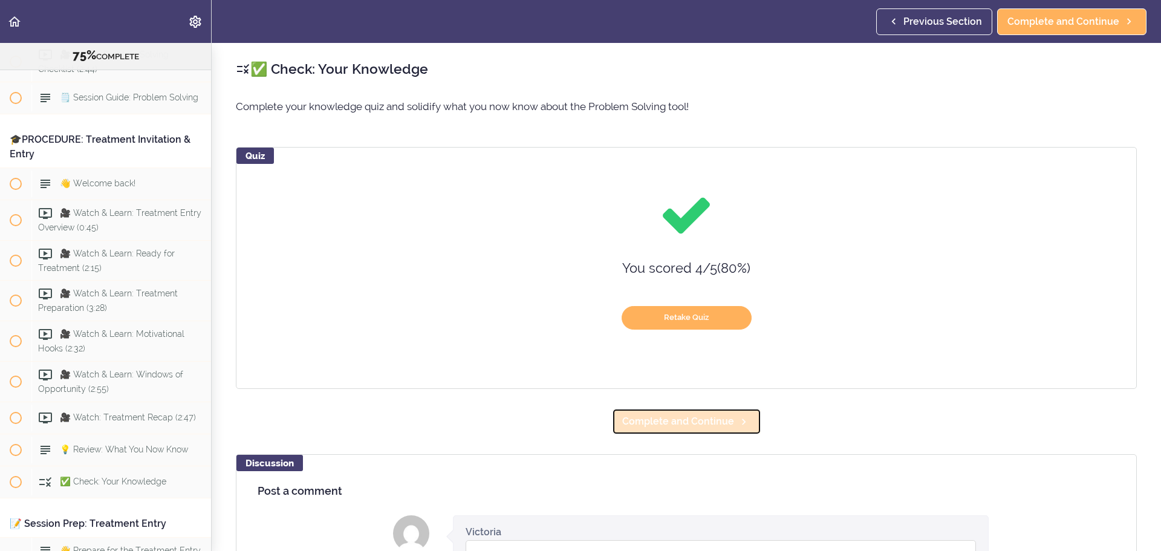
click at [711, 417] on span "Complete and Continue" at bounding box center [678, 421] width 112 height 15
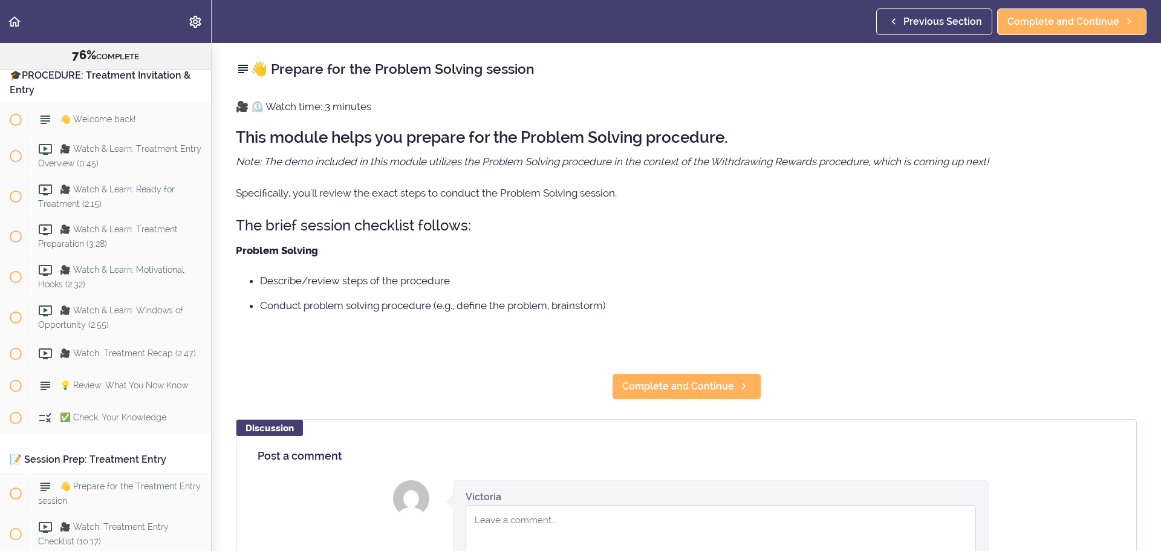
scroll to position [6363, 0]
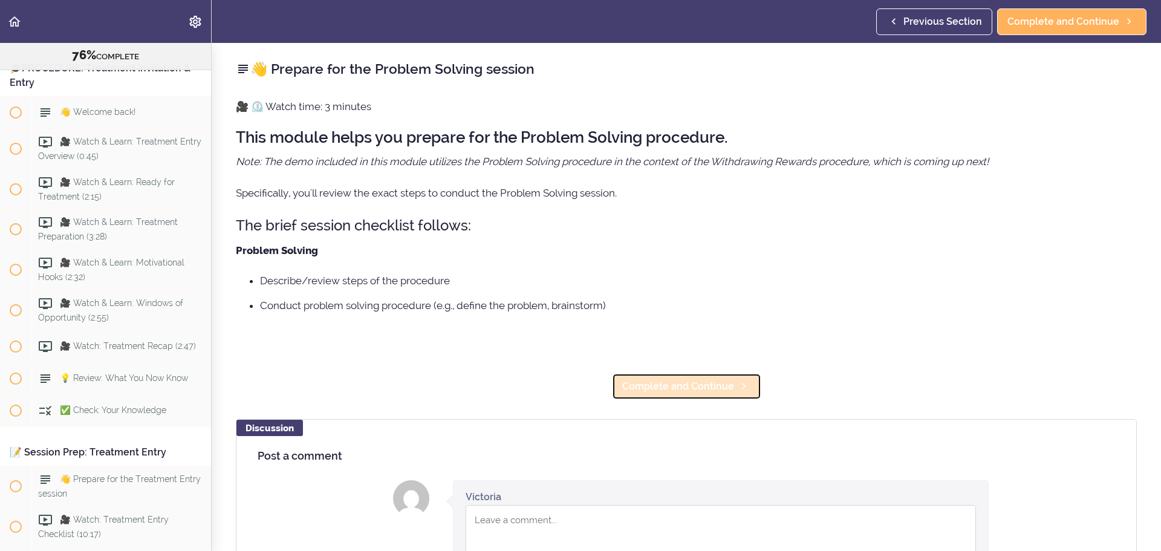
click at [663, 391] on span "Complete and Continue" at bounding box center [678, 386] width 112 height 15
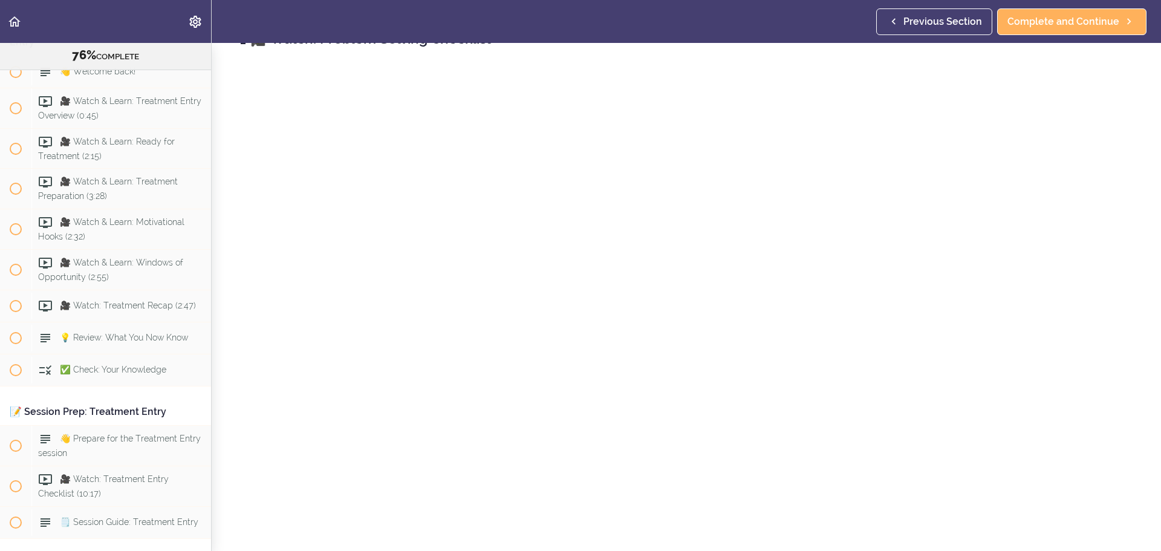
scroll to position [60, 0]
click at [1038, 37] on div "Previous Section Complete and Continue" at bounding box center [1013, 21] width 275 height 43
click at [1037, 30] on link "Complete and Continue" at bounding box center [1071, 21] width 149 height 27
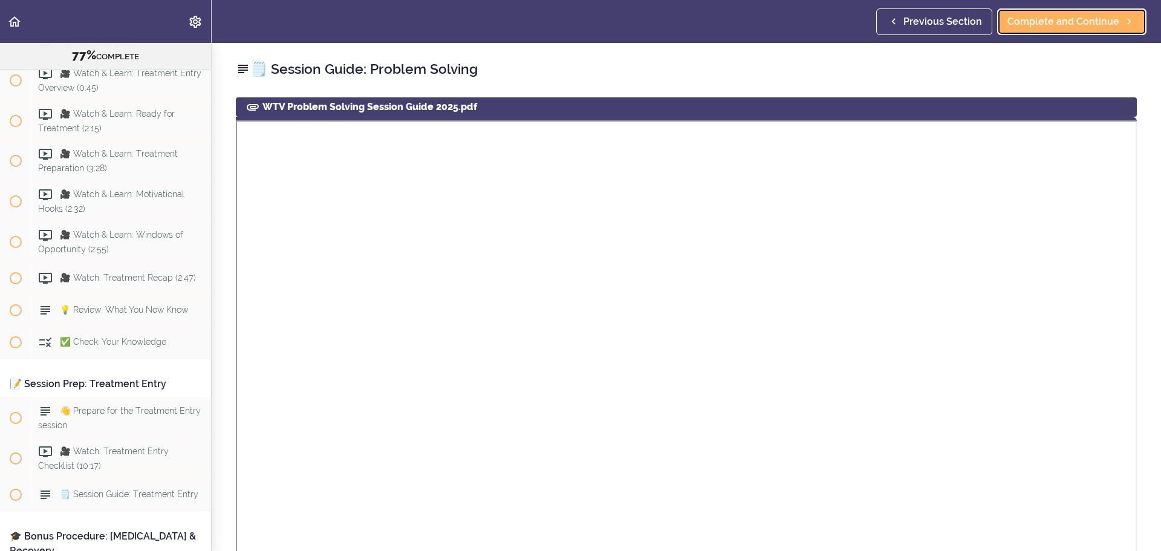
scroll to position [6444, 0]
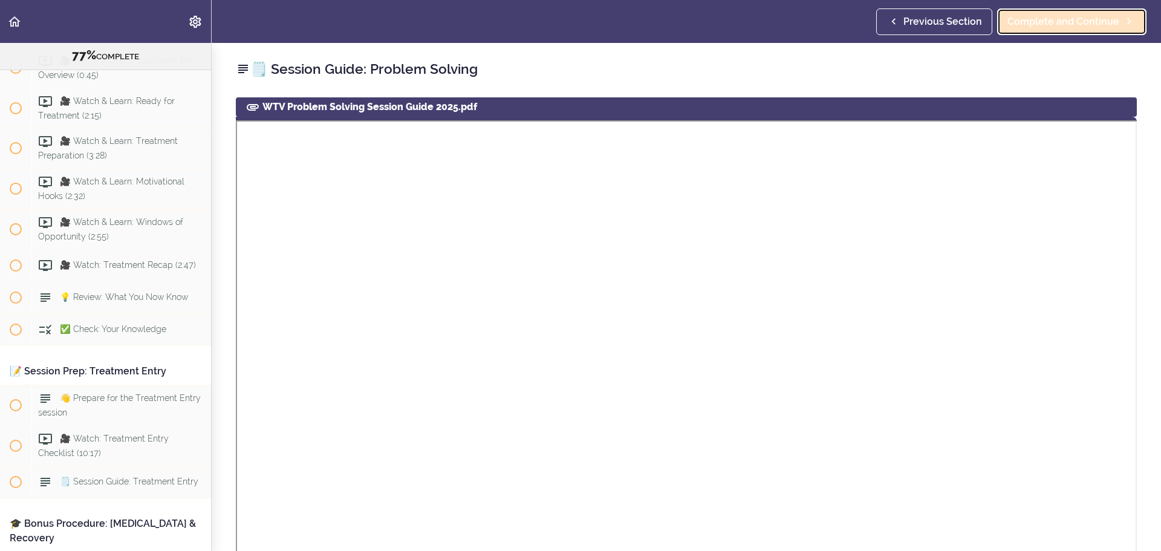
click at [1081, 17] on span "Complete and Continue" at bounding box center [1063, 22] width 112 height 15
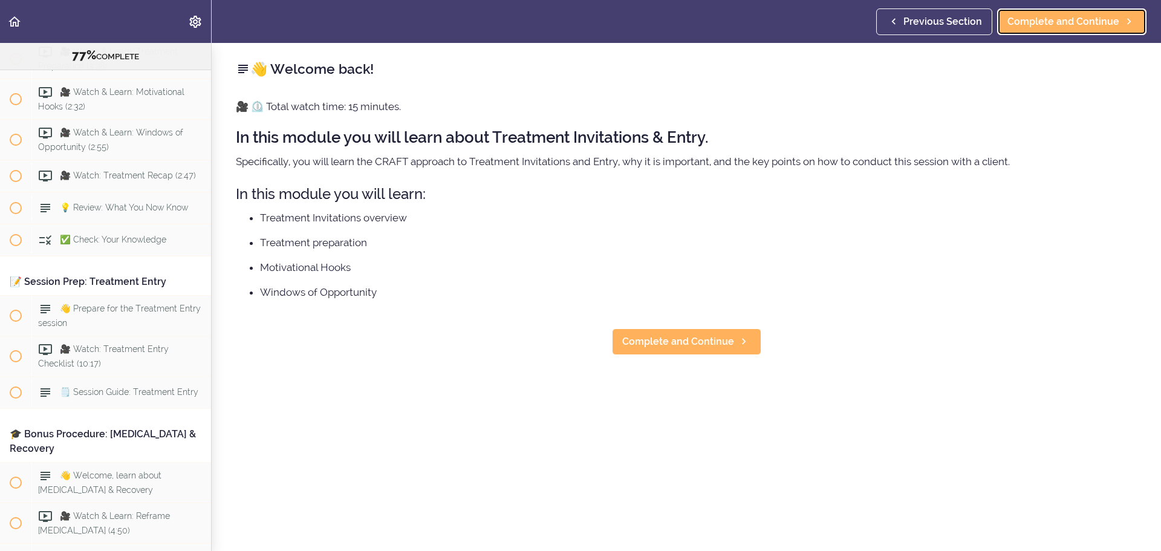
scroll to position [6538, 0]
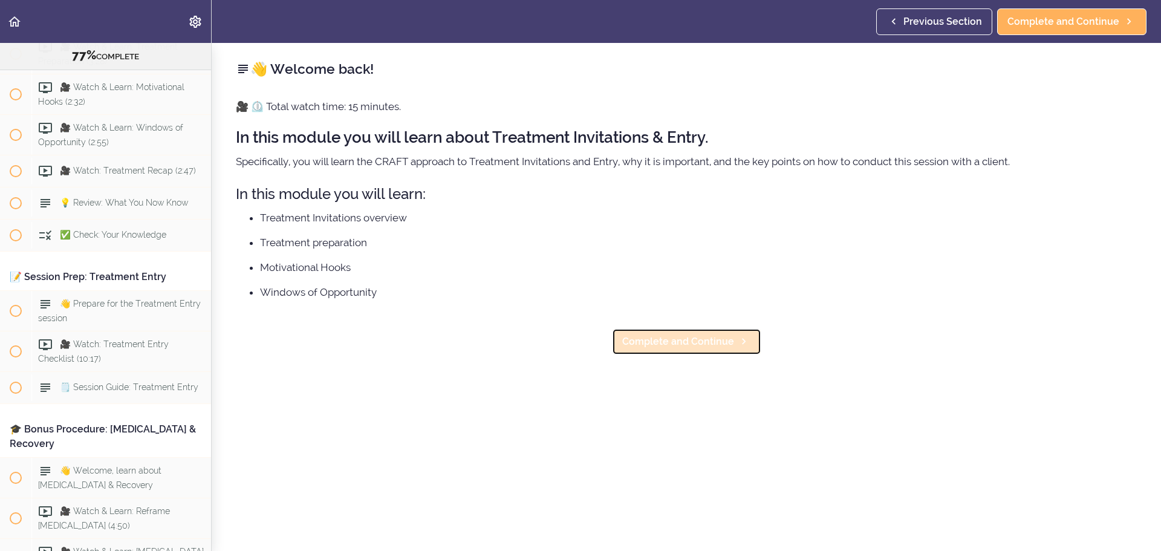
click at [719, 332] on link "Complete and Continue" at bounding box center [686, 341] width 149 height 27
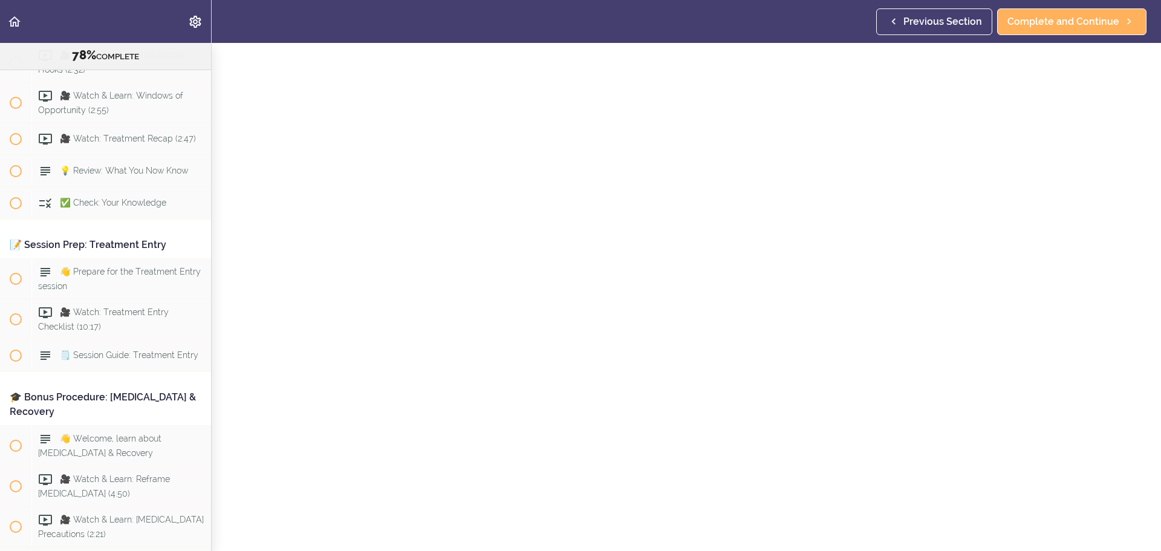
scroll to position [60, 0]
click at [1092, 30] on link "Complete and Continue" at bounding box center [1071, 21] width 149 height 27
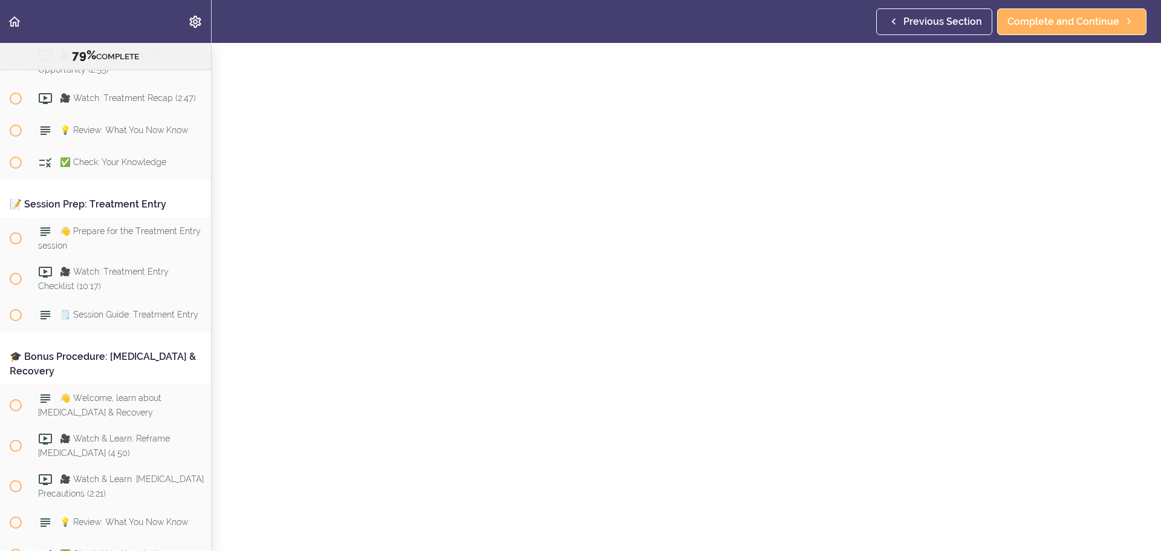
scroll to position [60, 0]
click at [1067, 25] on span "Complete and Continue" at bounding box center [1063, 22] width 112 height 15
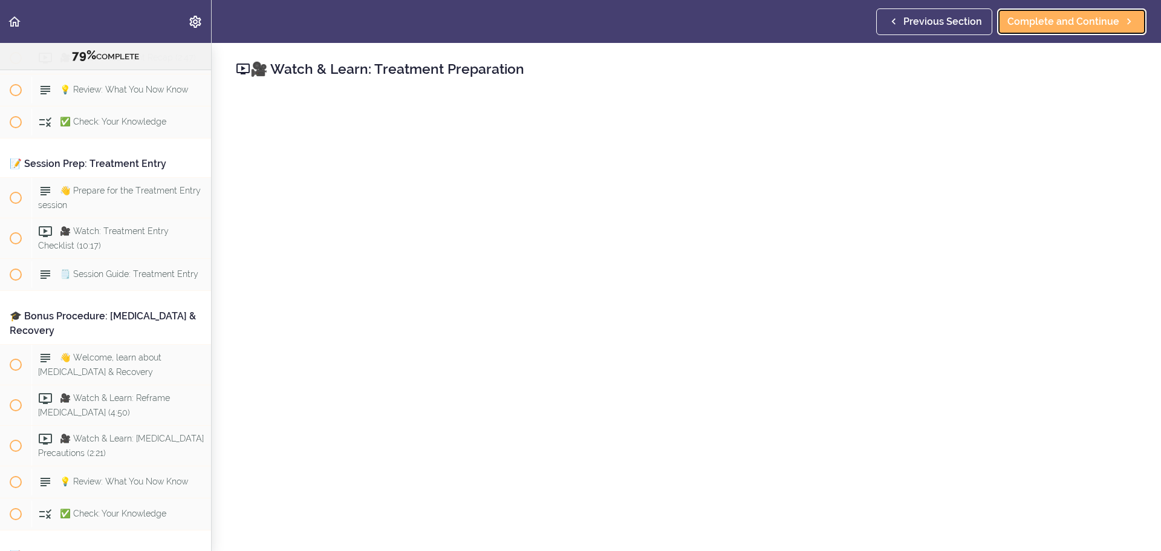
scroll to position [60, 0]
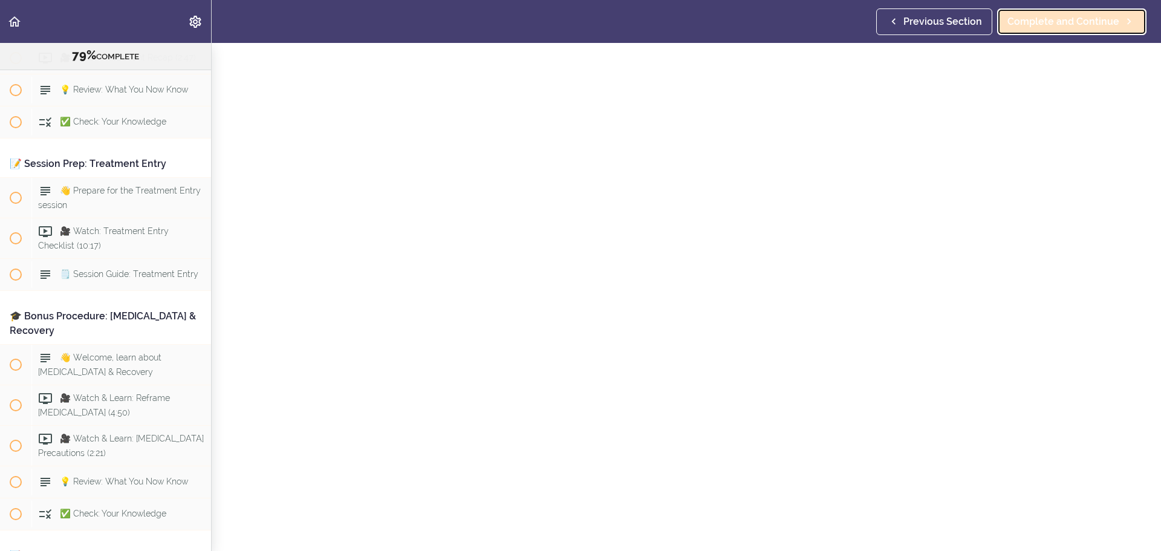
click at [1050, 27] on span "Complete and Continue" at bounding box center [1063, 22] width 112 height 15
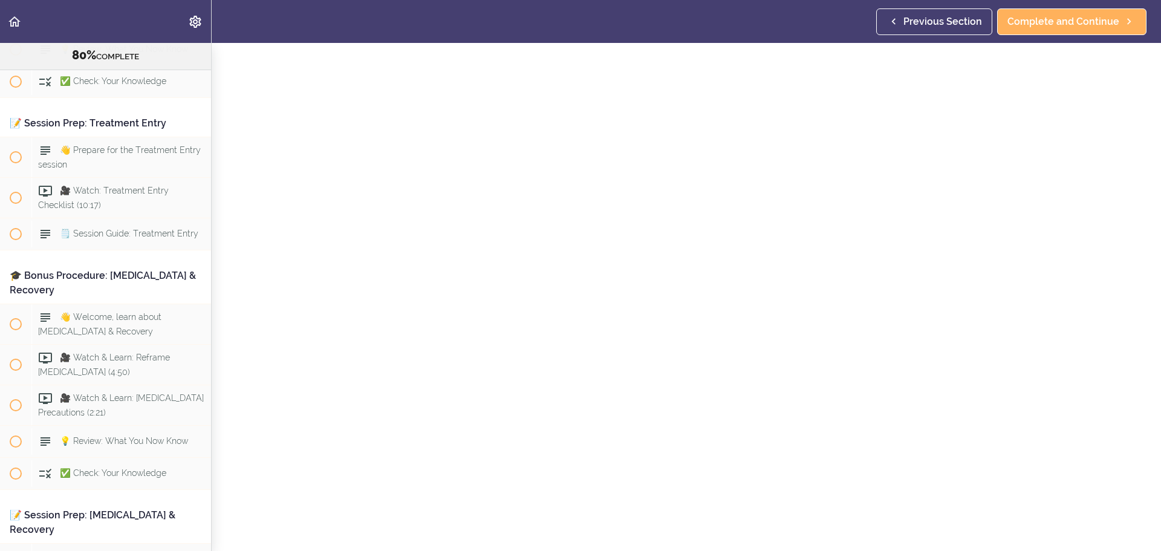
scroll to position [60, 0]
click at [1062, 26] on span "Complete and Continue" at bounding box center [1063, 22] width 112 height 15
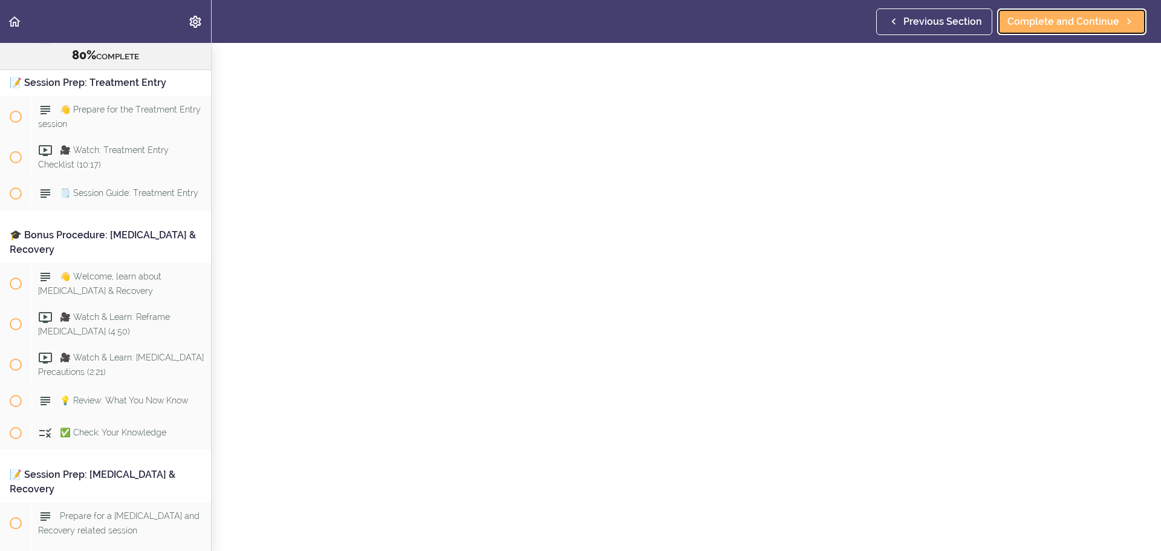
scroll to position [60, 0]
click at [1058, 22] on span "Complete and Continue" at bounding box center [1063, 22] width 112 height 15
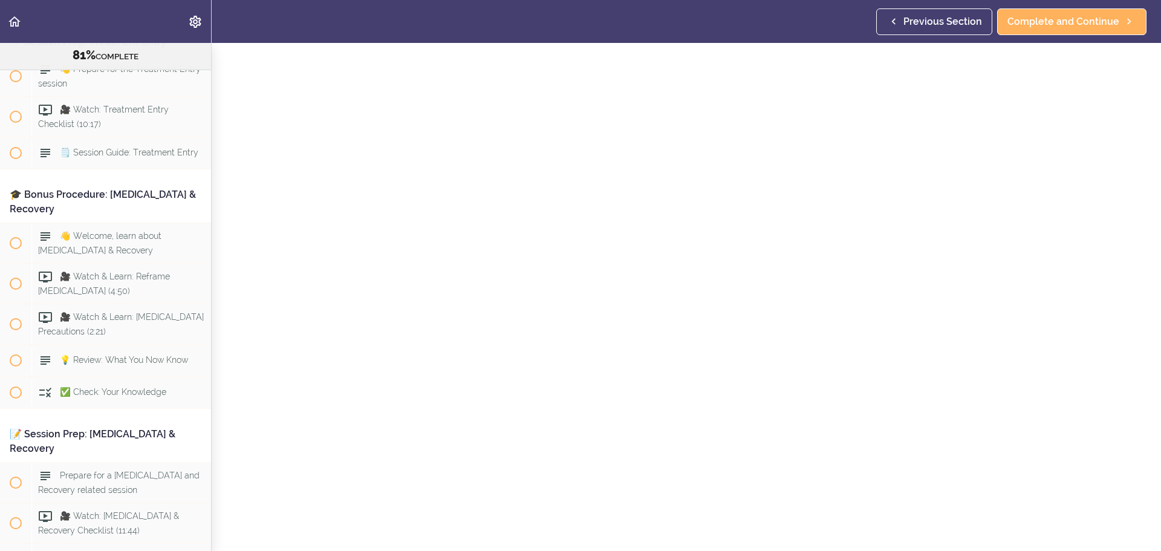
scroll to position [60, 0]
click at [1111, 26] on span "Complete and Continue" at bounding box center [1063, 22] width 112 height 15
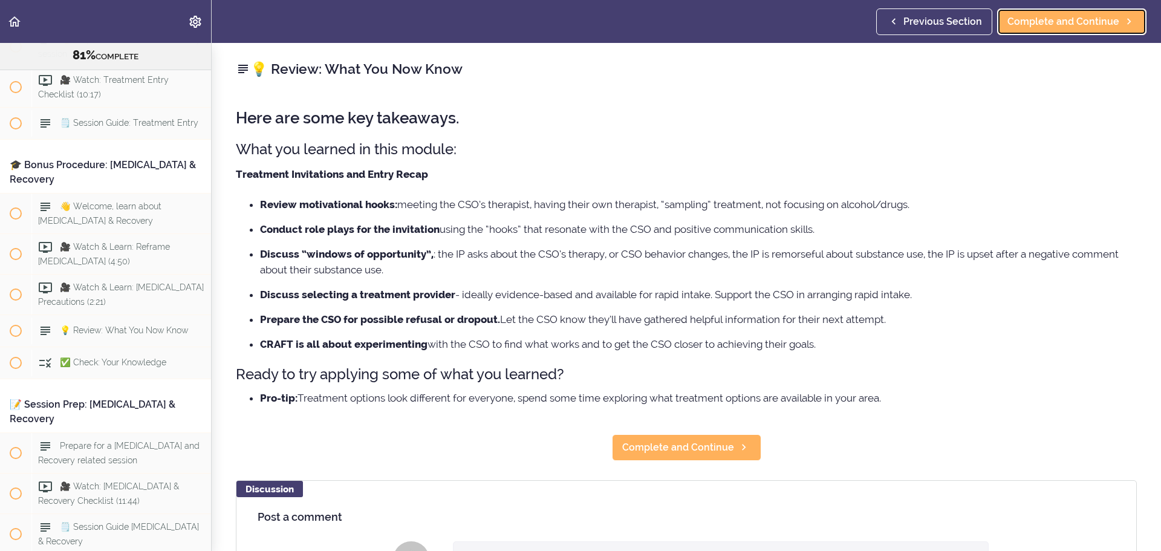
scroll to position [6805, 0]
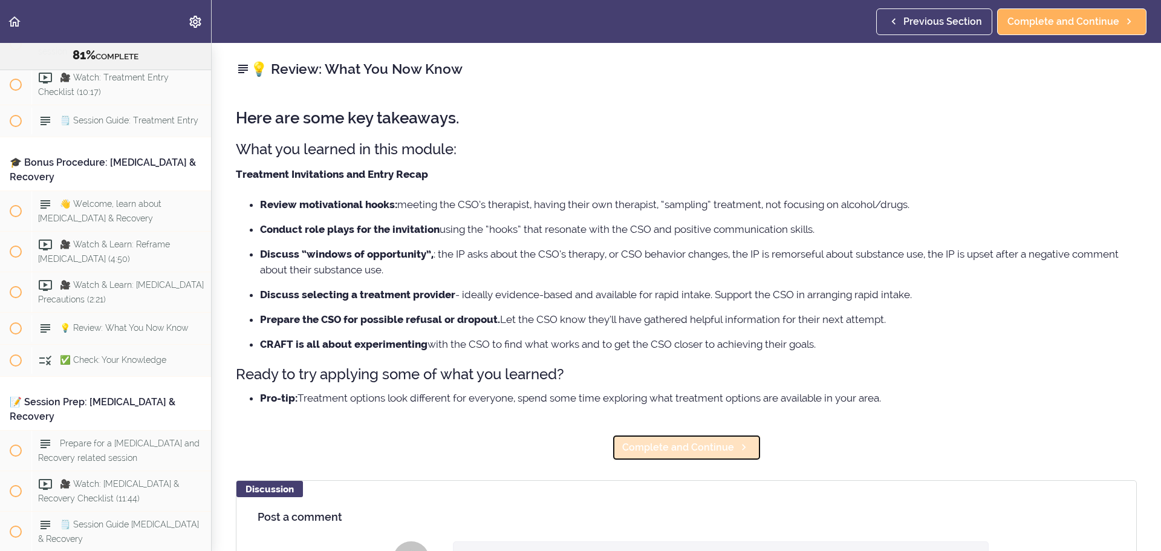
click at [662, 447] on span "Complete and Continue" at bounding box center [678, 447] width 112 height 15
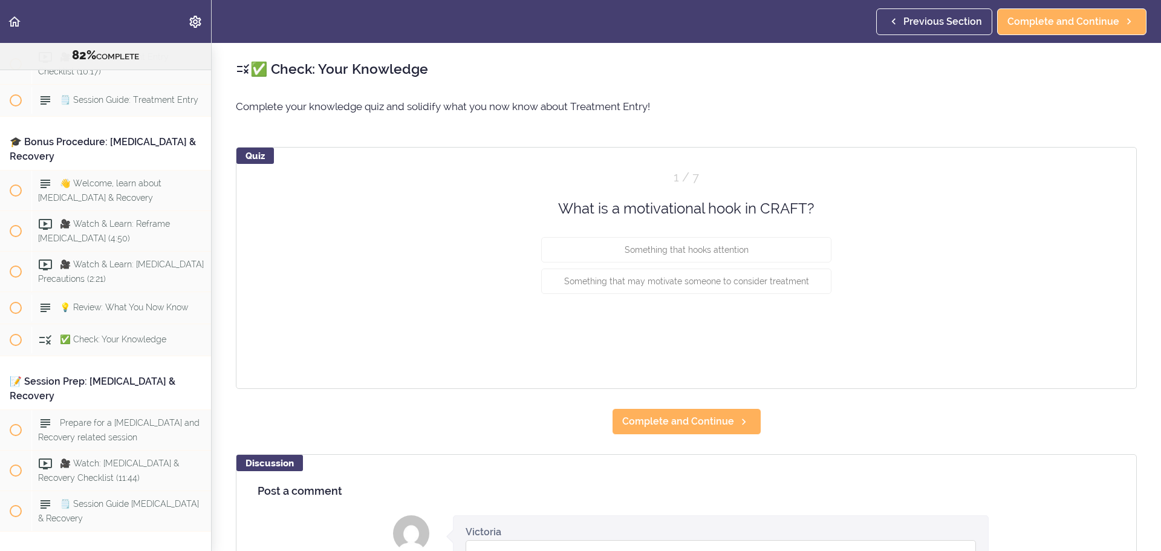
scroll to position [6837, 0]
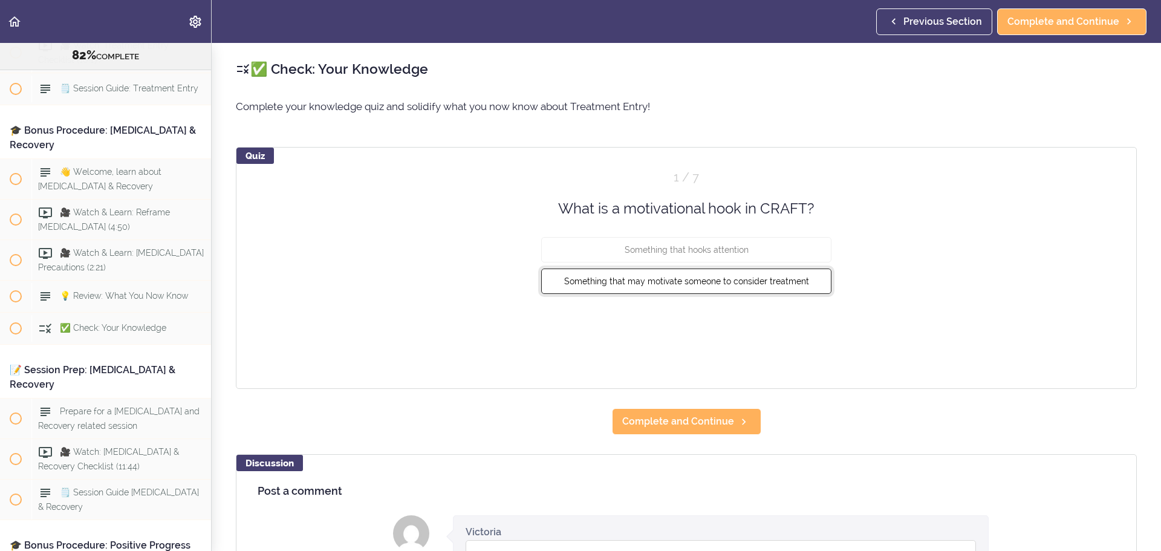
click at [727, 282] on span "Something that may motivate someone to consider treatment" at bounding box center [686, 281] width 245 height 10
click at [797, 327] on button "Check" at bounding box center [807, 326] width 48 height 17
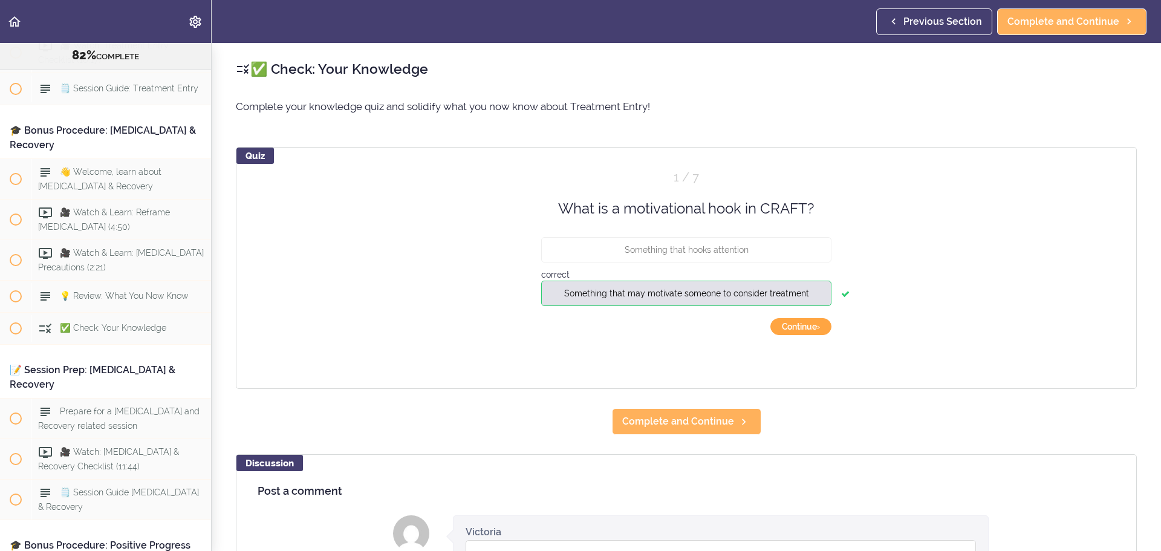
click at [797, 328] on button "Continue ›" at bounding box center [800, 326] width 61 height 17
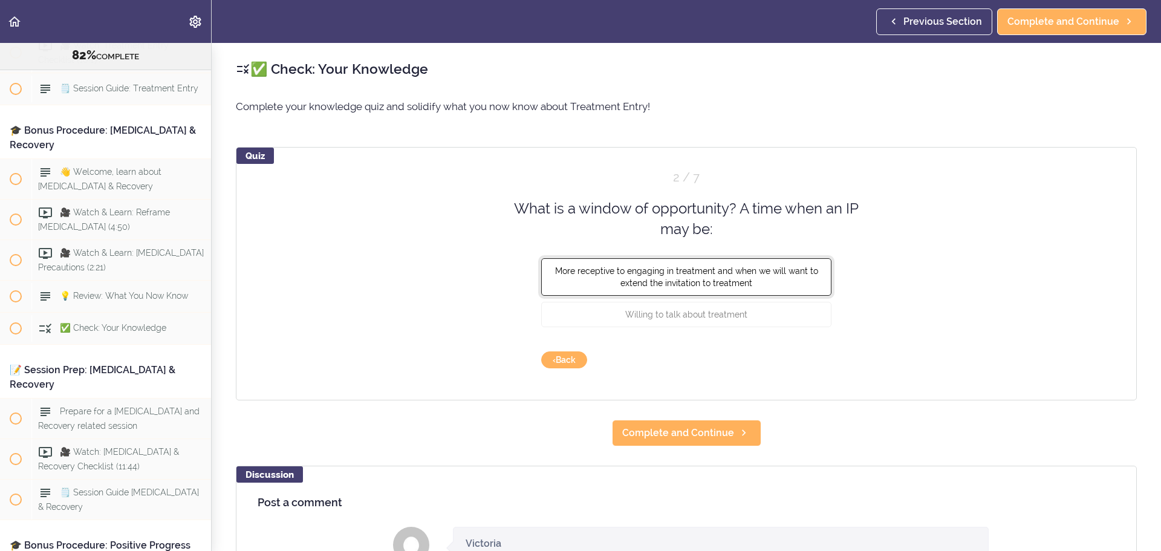
click at [781, 285] on button "More receptive to engaging in treatment and when we will want to extend the inv…" at bounding box center [686, 276] width 290 height 37
click at [811, 360] on button "Check" at bounding box center [807, 359] width 48 height 17
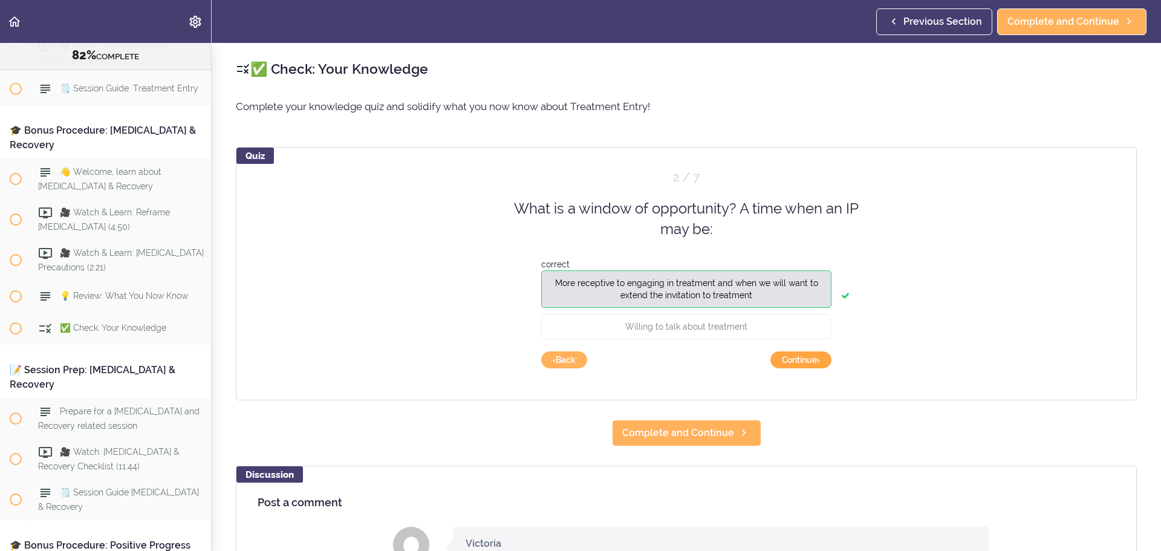
click at [812, 363] on button "Continue ›" at bounding box center [800, 359] width 61 height 17
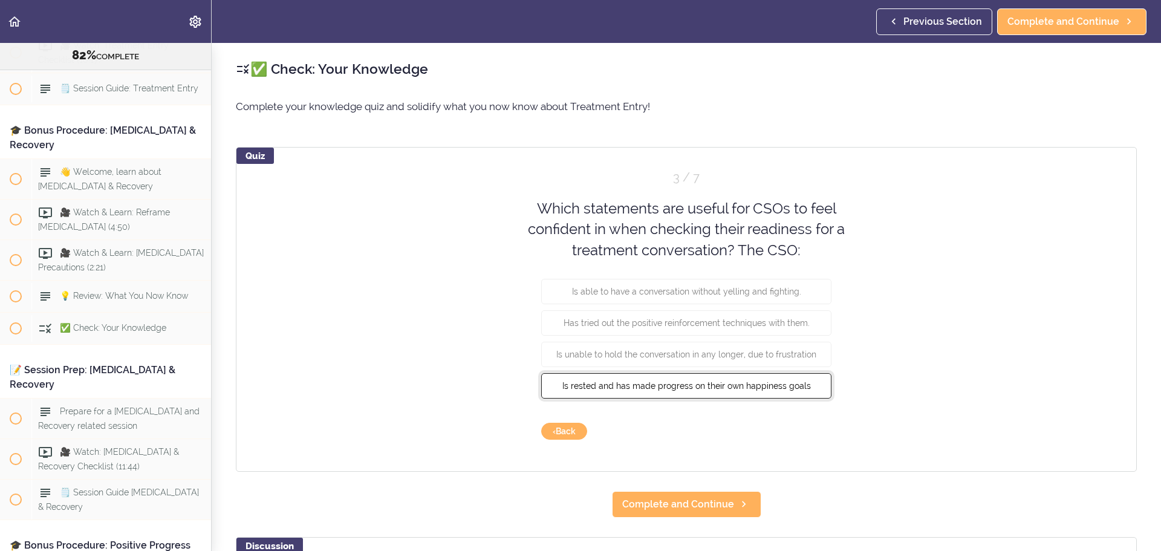
click at [811, 375] on button "Is rested and has made progress on their own happiness goals" at bounding box center [686, 385] width 290 height 25
click at [809, 419] on div "Quiz 3 / 7 Which statements are useful for CSOs to feel confident in when check…" at bounding box center [686, 309] width 901 height 325
click at [811, 430] on button "Check" at bounding box center [807, 431] width 48 height 17
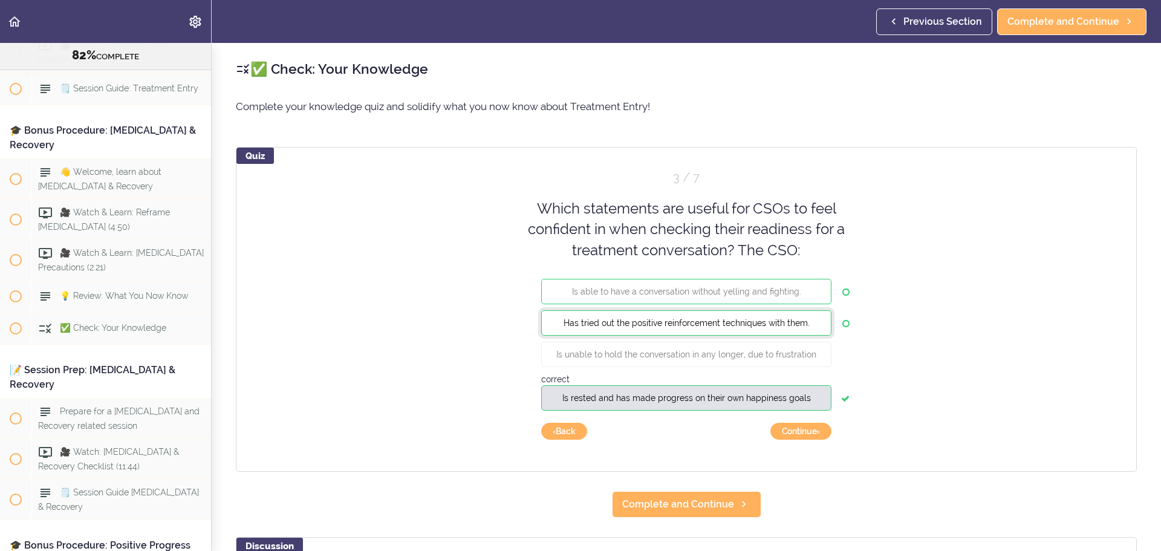
click at [778, 311] on button "Has tried out the positive reinforcement techniques with them." at bounding box center [686, 322] width 290 height 25
click at [775, 334] on button "Has tried out the positive reinforcement techniques with them." at bounding box center [686, 322] width 290 height 25
click at [803, 418] on div "Quiz 3 / 7 Which statements are useful for CSOs to feel confident in when check…" at bounding box center [686, 309] width 901 height 325
click at [805, 424] on button "Continue ›" at bounding box center [800, 431] width 61 height 17
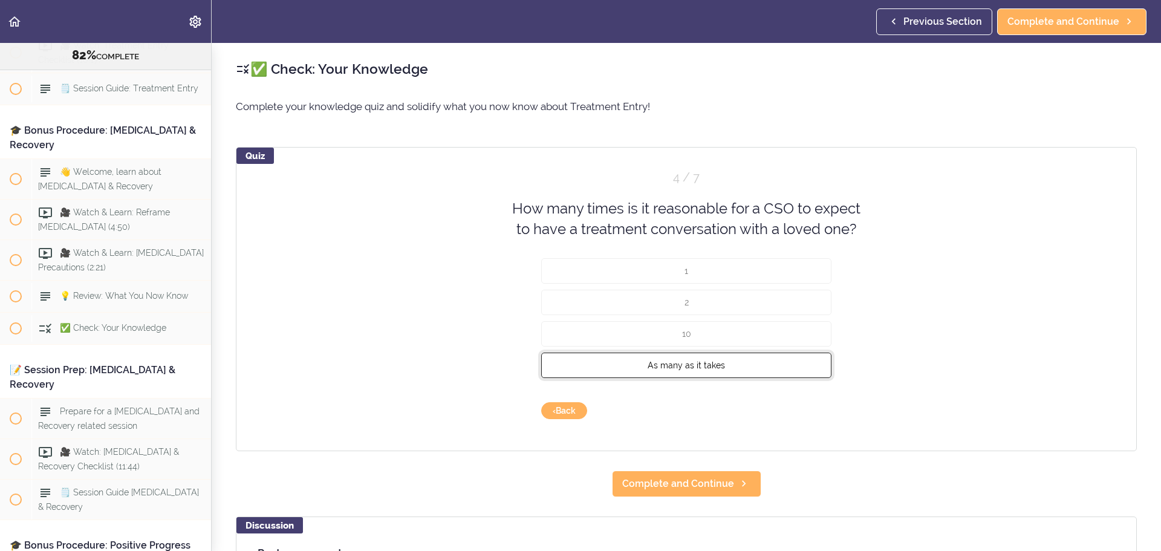
click at [792, 371] on button "As many as it takes" at bounding box center [686, 364] width 290 height 25
click at [803, 413] on button "Check" at bounding box center [807, 410] width 48 height 17
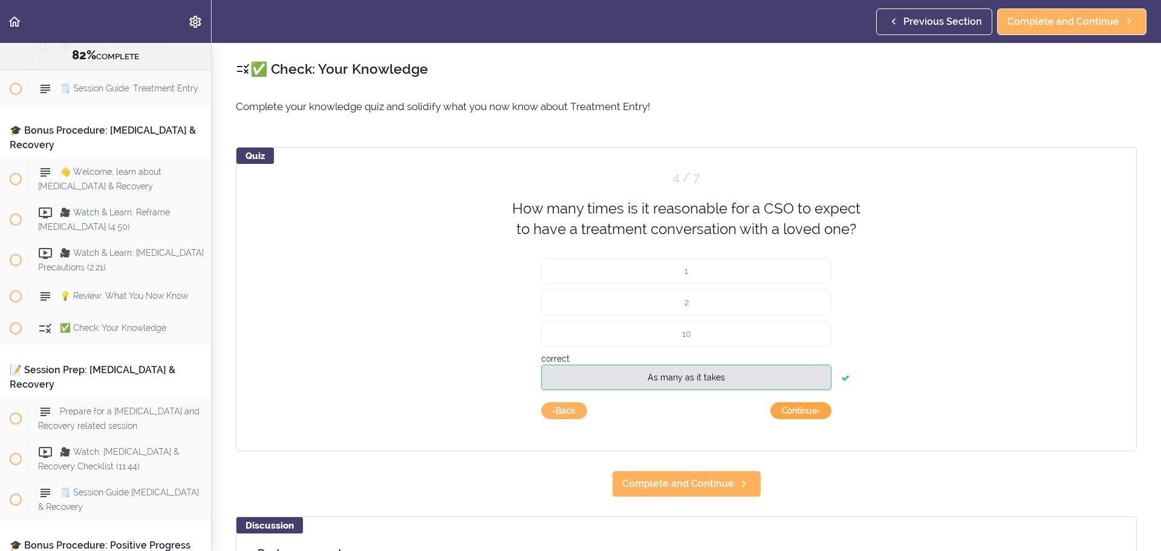
click at [803, 413] on button "Continue ›" at bounding box center [800, 410] width 61 height 17
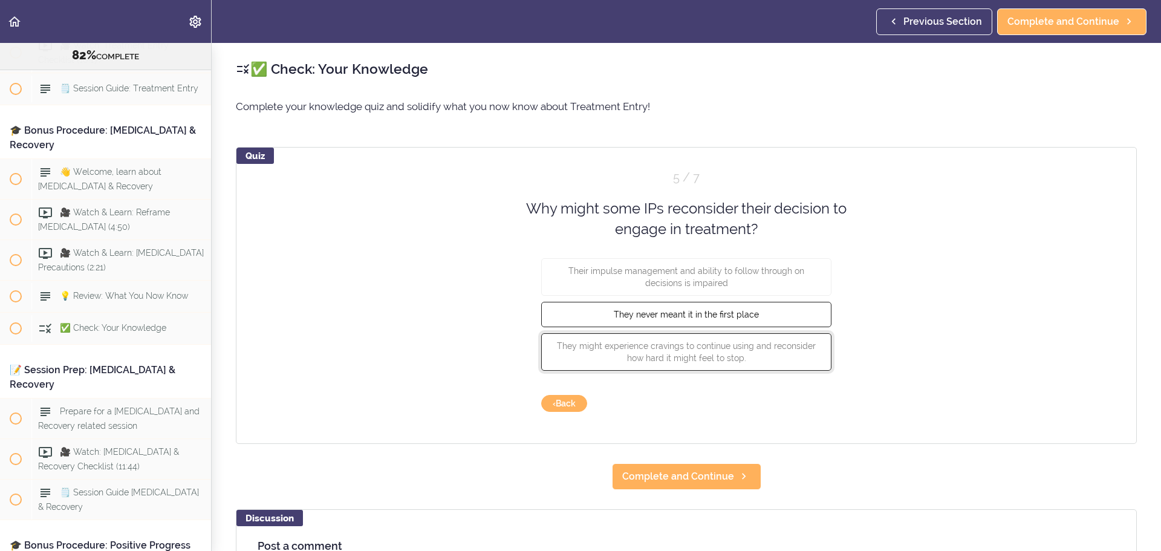
drag, startPoint x: 794, startPoint y: 346, endPoint x: 783, endPoint y: 308, distance: 39.6
click at [793, 343] on span "They might experience cravings to continue using and reconsider how hard it mig…" at bounding box center [686, 351] width 259 height 22
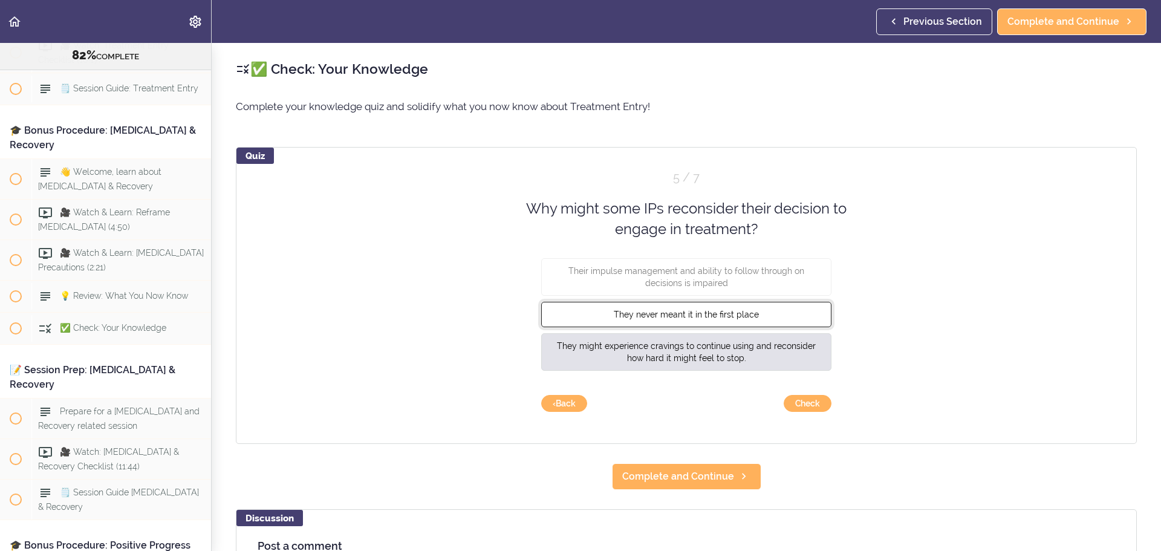
click at [783, 308] on button "They never meant it in the first place" at bounding box center [686, 313] width 290 height 25
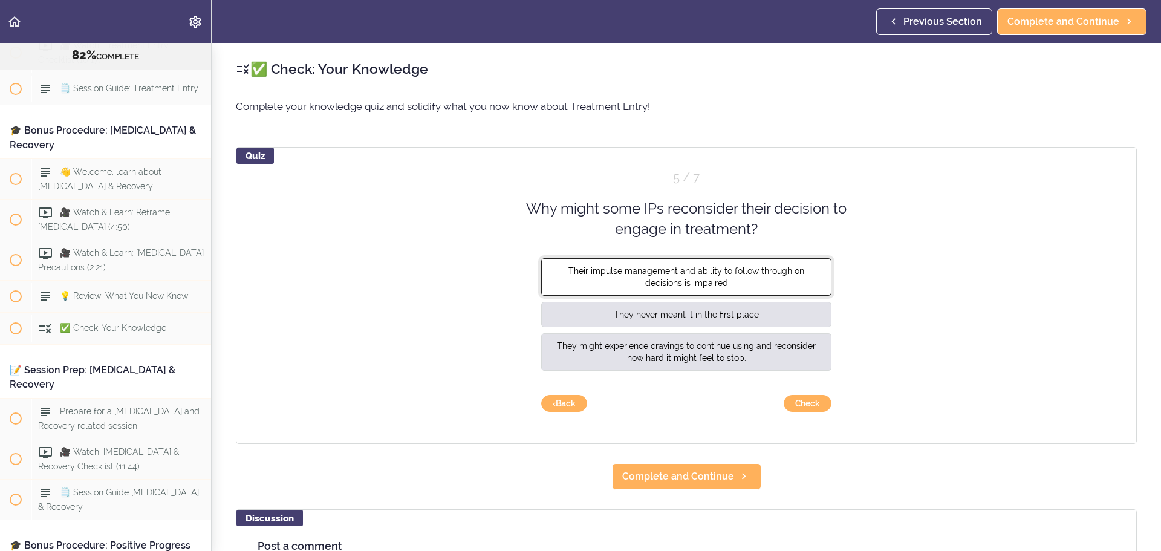
click at [777, 273] on span "Their impulse management and ability to follow through on decisions is impaired" at bounding box center [686, 276] width 236 height 22
click at [800, 398] on button "Check" at bounding box center [807, 403] width 48 height 17
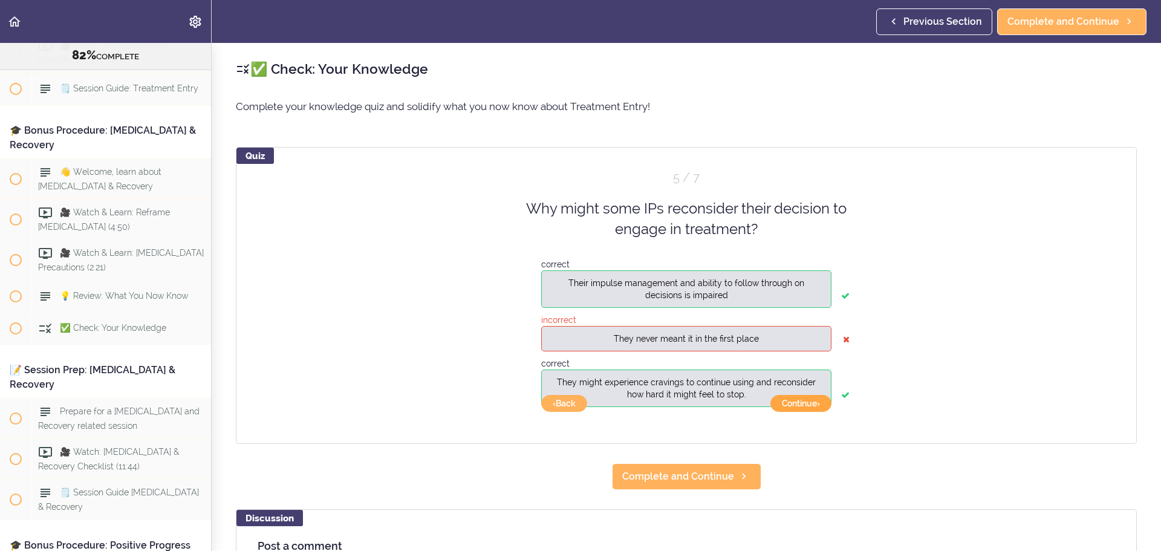
click at [800, 407] on button "Continue ›" at bounding box center [800, 403] width 61 height 17
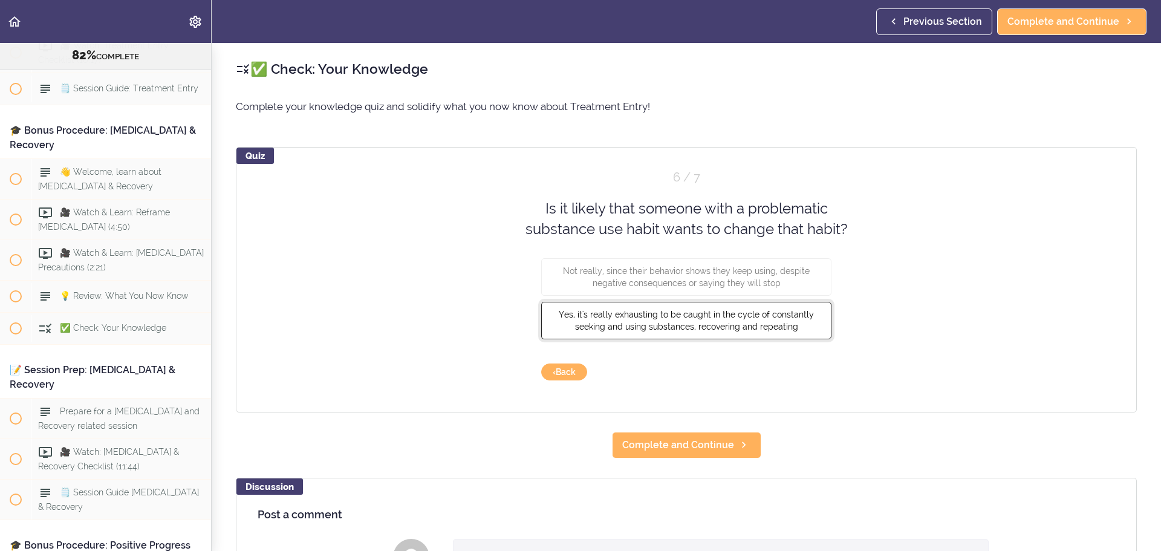
click at [727, 330] on span "Yes, it's really exhausting to be caught in the cycle of constantly seeking and…" at bounding box center [686, 320] width 255 height 22
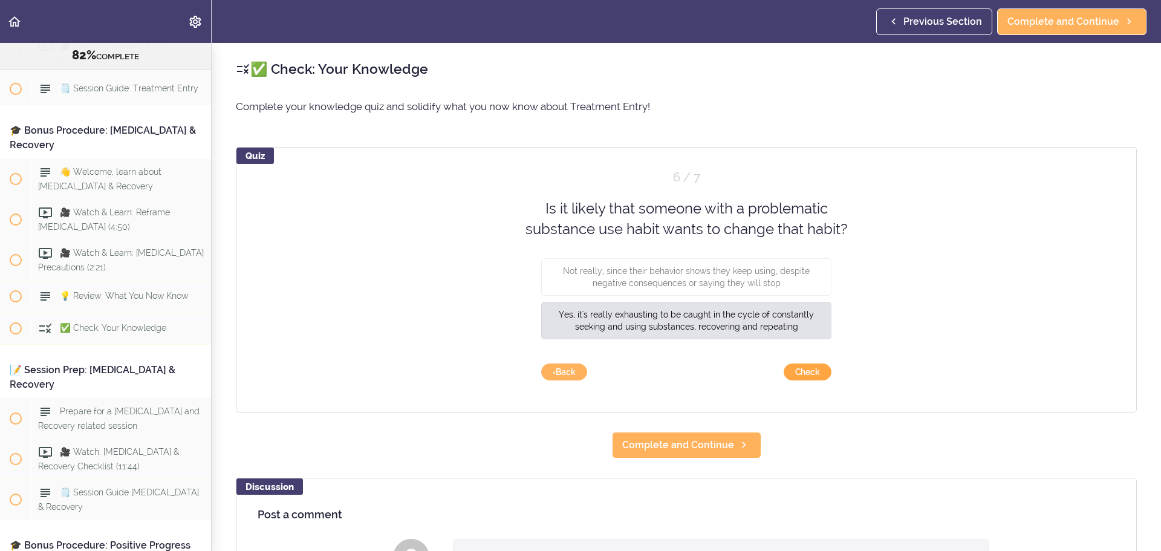
click at [808, 378] on button "Check" at bounding box center [807, 371] width 48 height 17
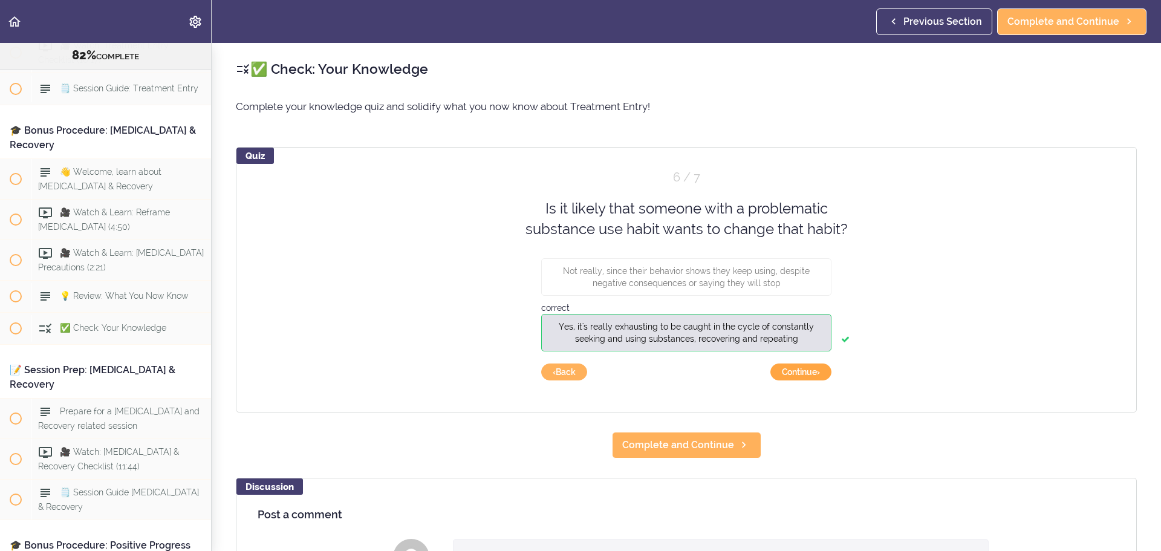
click at [797, 370] on button "Continue ›" at bounding box center [800, 371] width 61 height 17
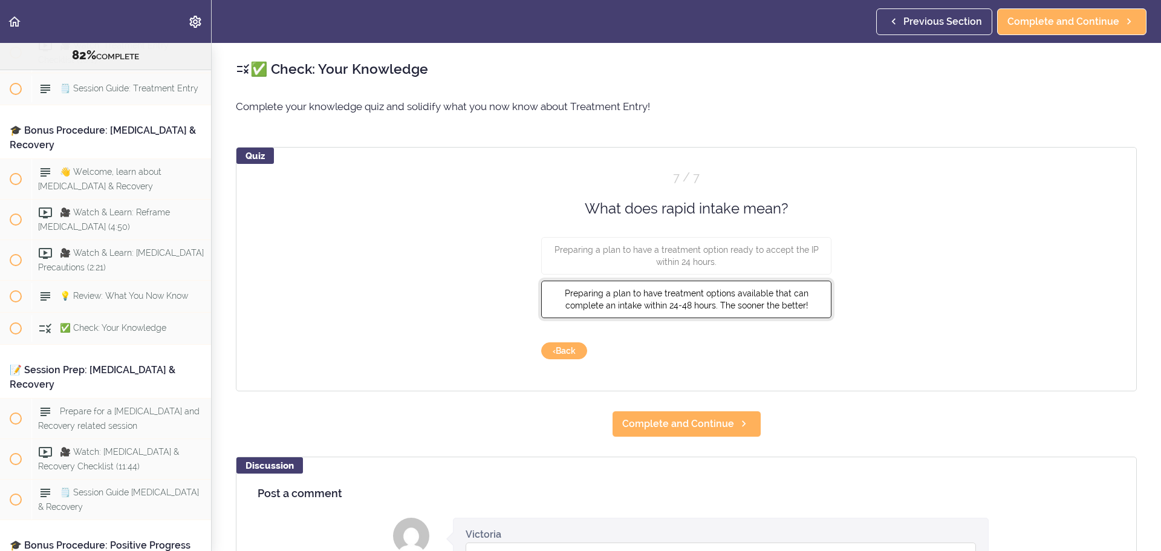
click at [760, 309] on span "Preparing a plan to have treatment options available that can complete an intak…" at bounding box center [687, 299] width 244 height 22
click at [808, 354] on button "Check" at bounding box center [807, 350] width 48 height 17
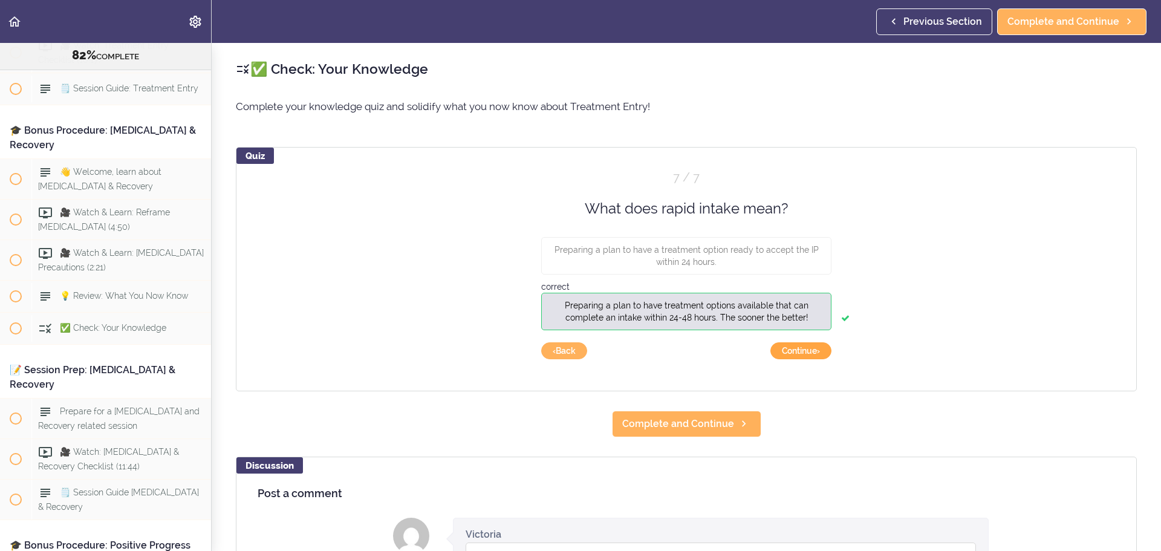
click at [809, 355] on button "Continue ›" at bounding box center [800, 350] width 61 height 17
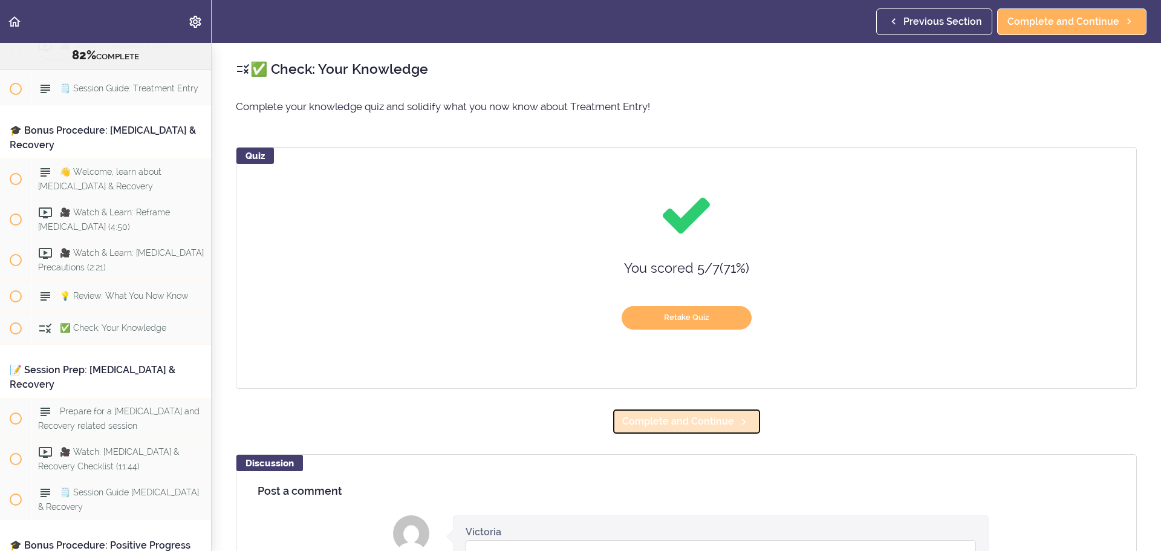
click at [736, 427] on icon at bounding box center [743, 421] width 15 height 13
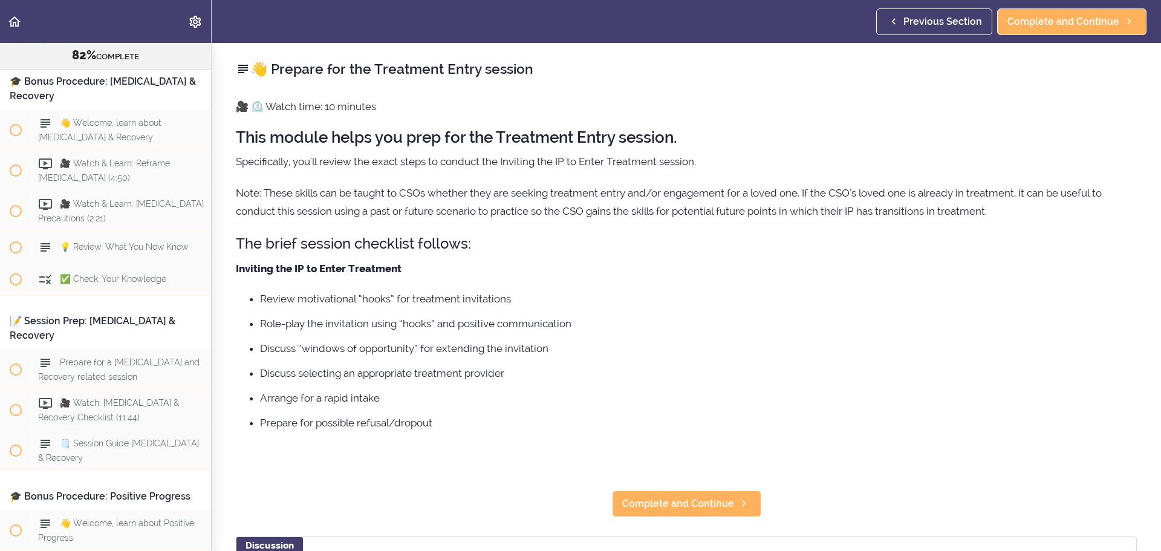
scroll to position [6908, 0]
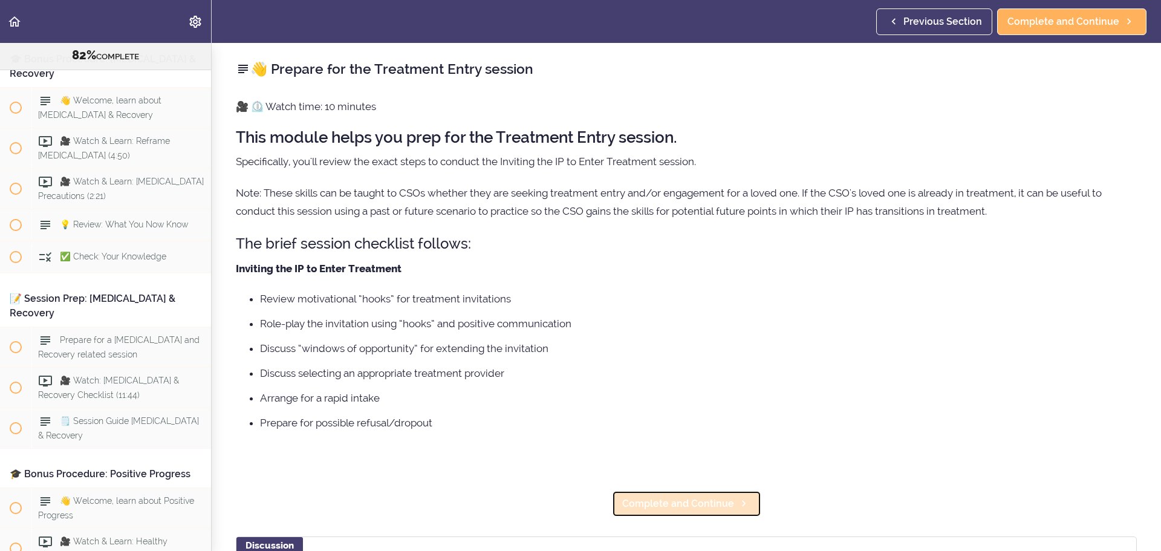
click at [666, 501] on span "Complete and Continue" at bounding box center [678, 503] width 112 height 15
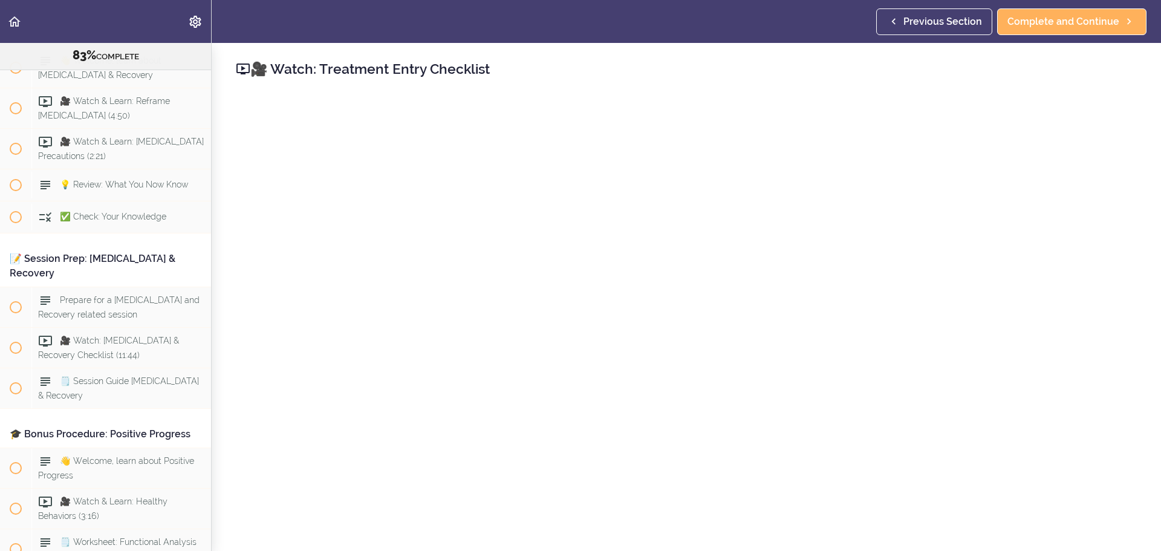
scroll to position [6949, 0]
